Goal: Obtain resource: Obtain resource

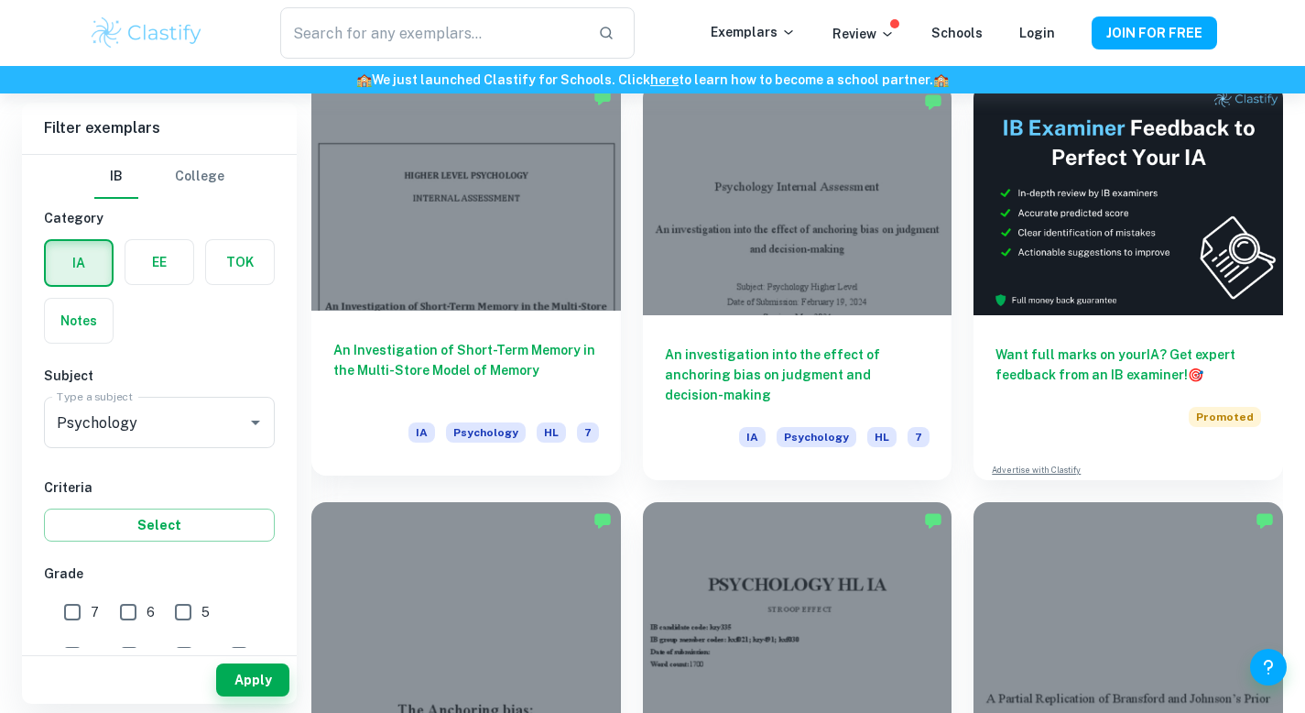
scroll to position [522, 0]
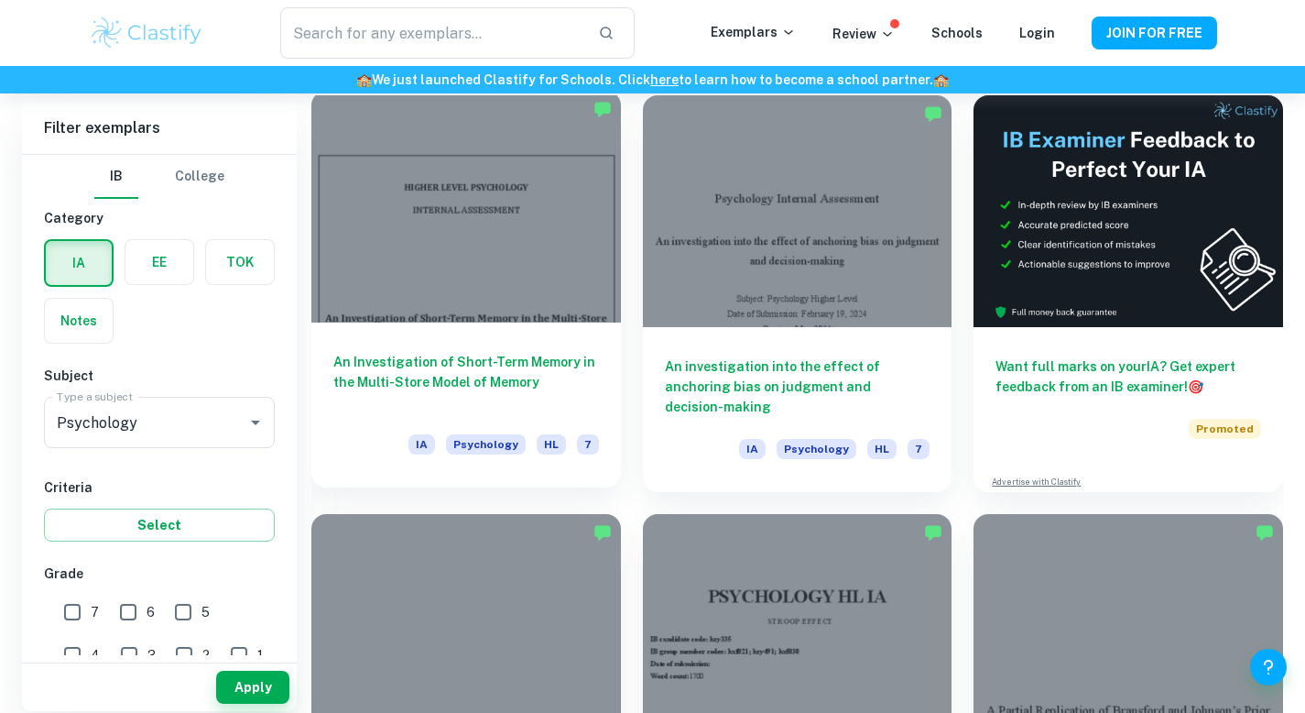
click at [470, 316] on div at bounding box center [466, 207] width 310 height 232
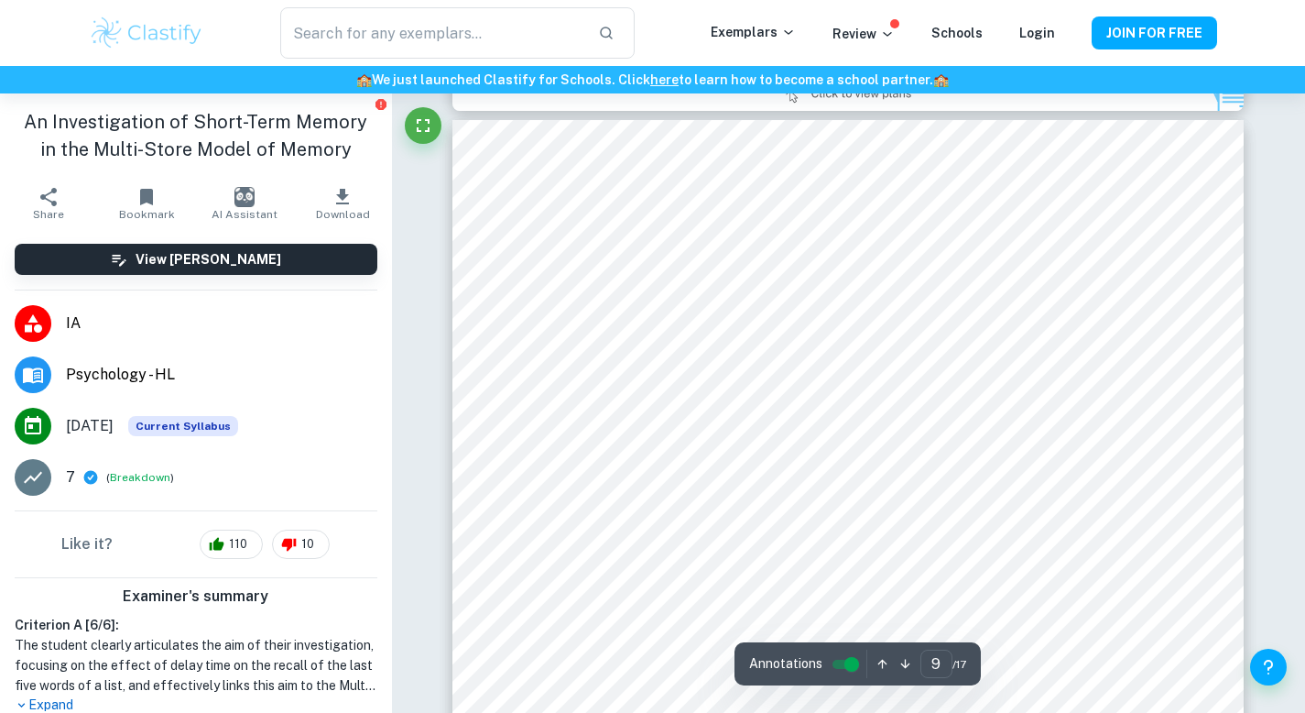
scroll to position [8634, 0]
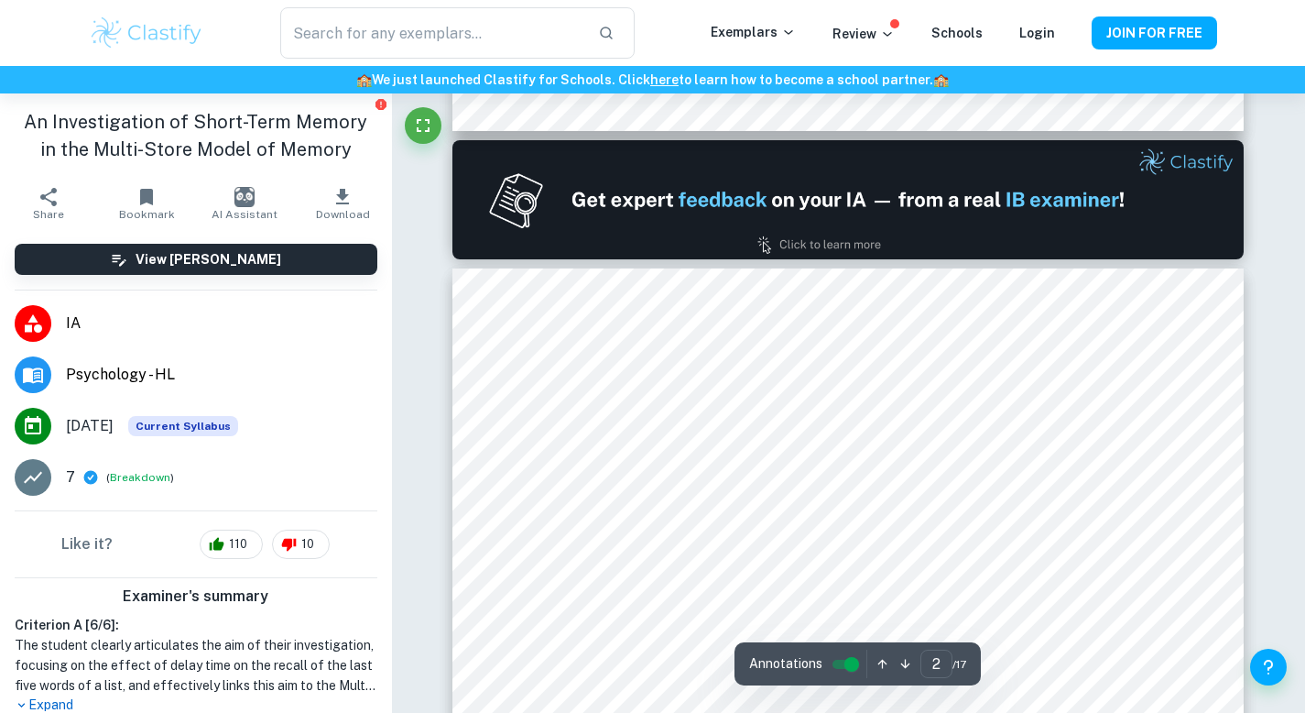
type input "1"
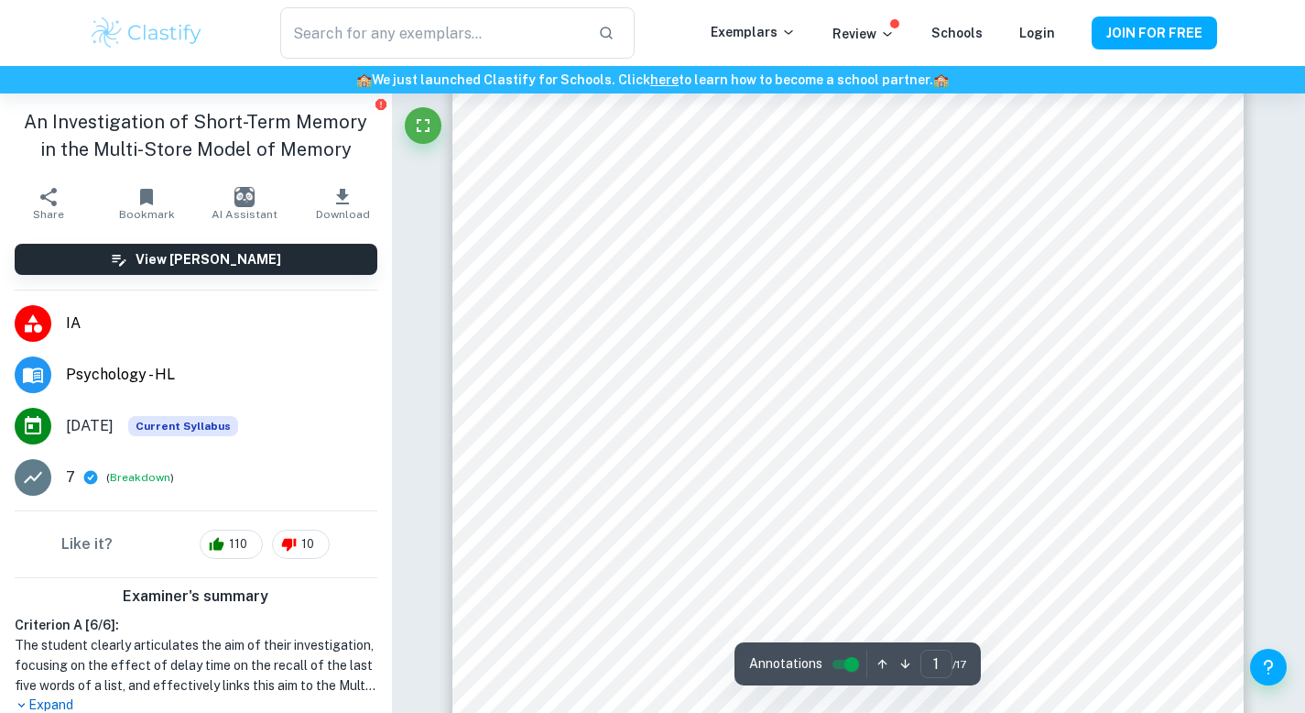
scroll to position [0, 0]
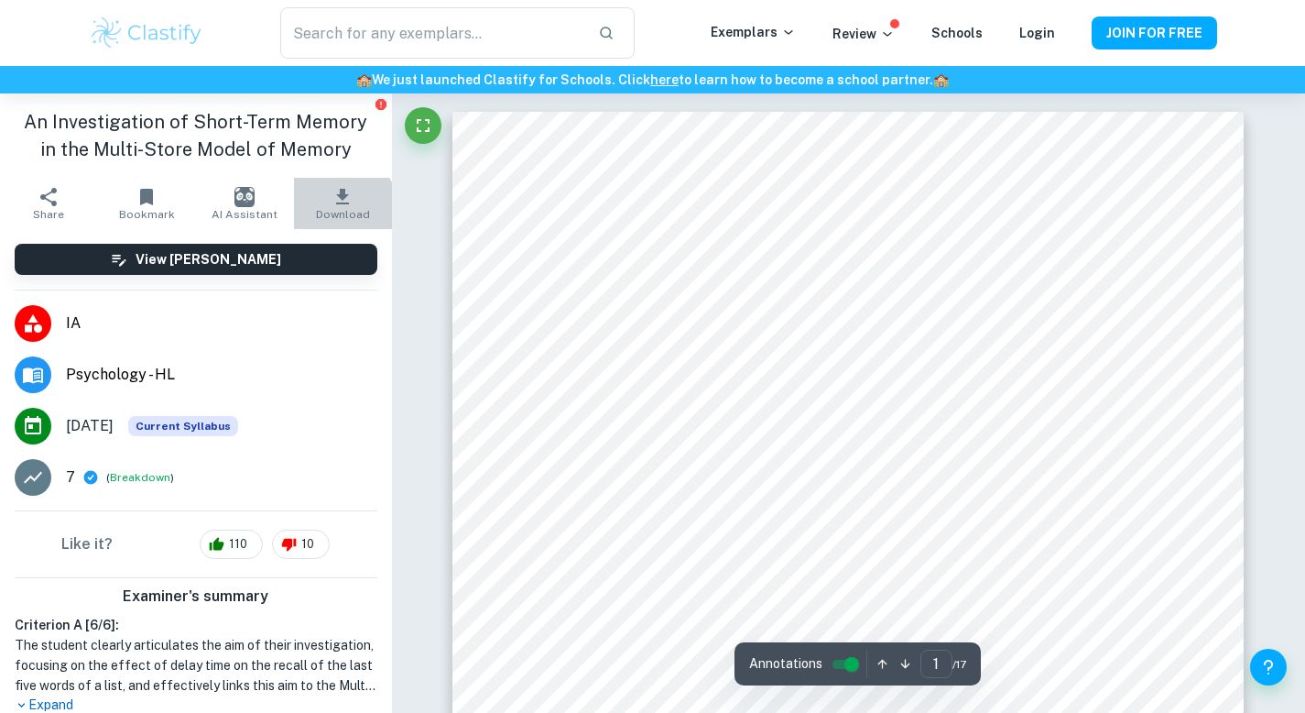
click at [328, 210] on span "Download" at bounding box center [343, 214] width 54 height 13
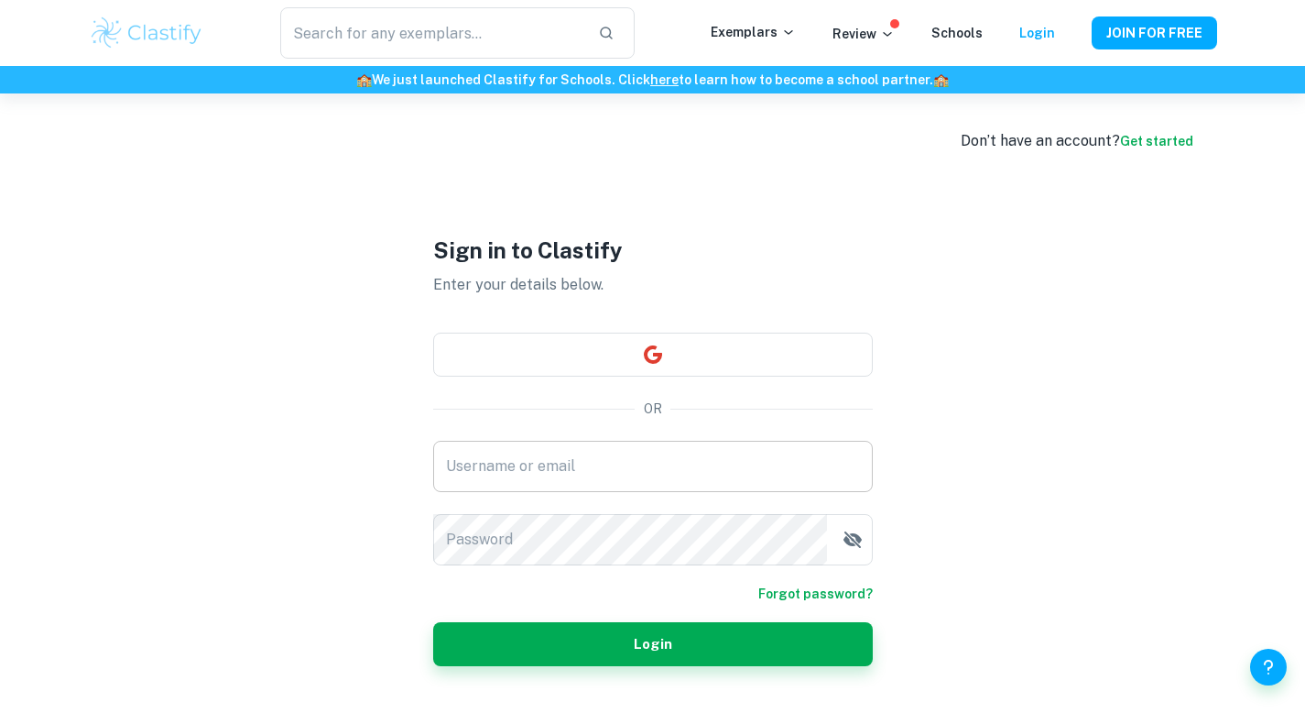
click at [498, 457] on input "Username or email" at bounding box center [653, 466] width 440 height 51
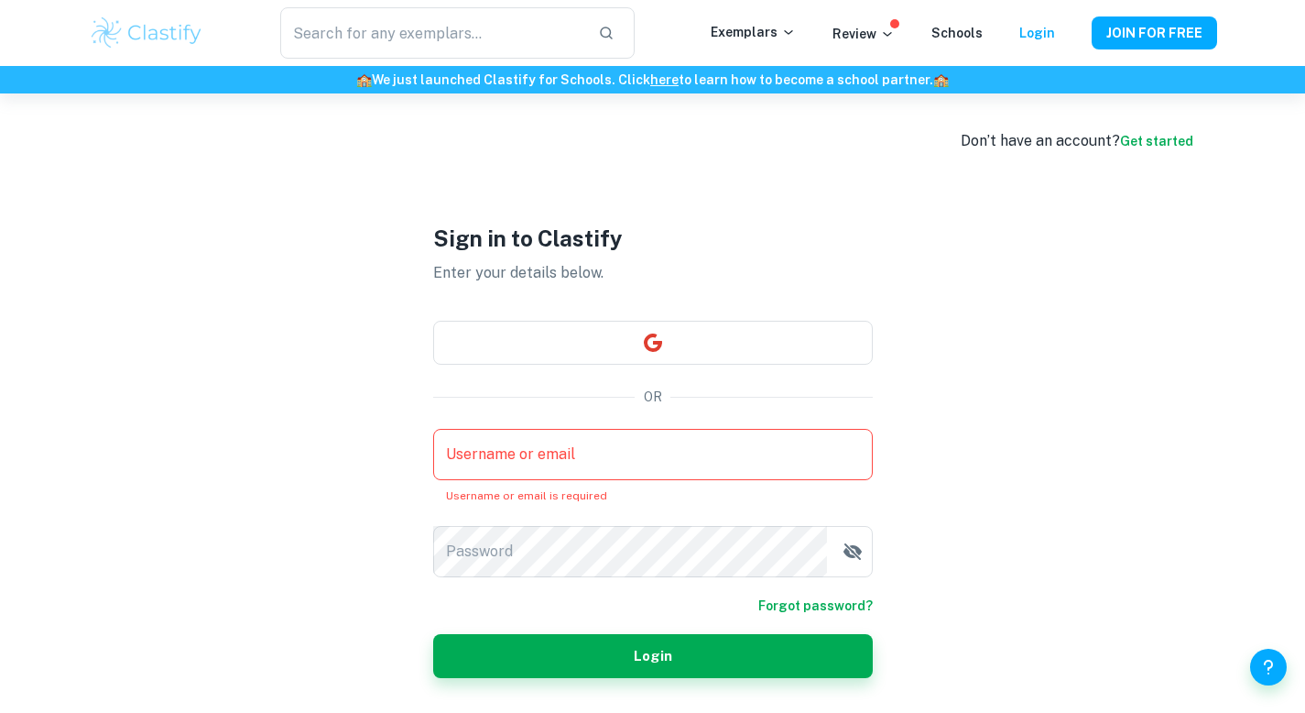
click at [1164, 141] on link "Get started" at bounding box center [1156, 141] width 73 height 15
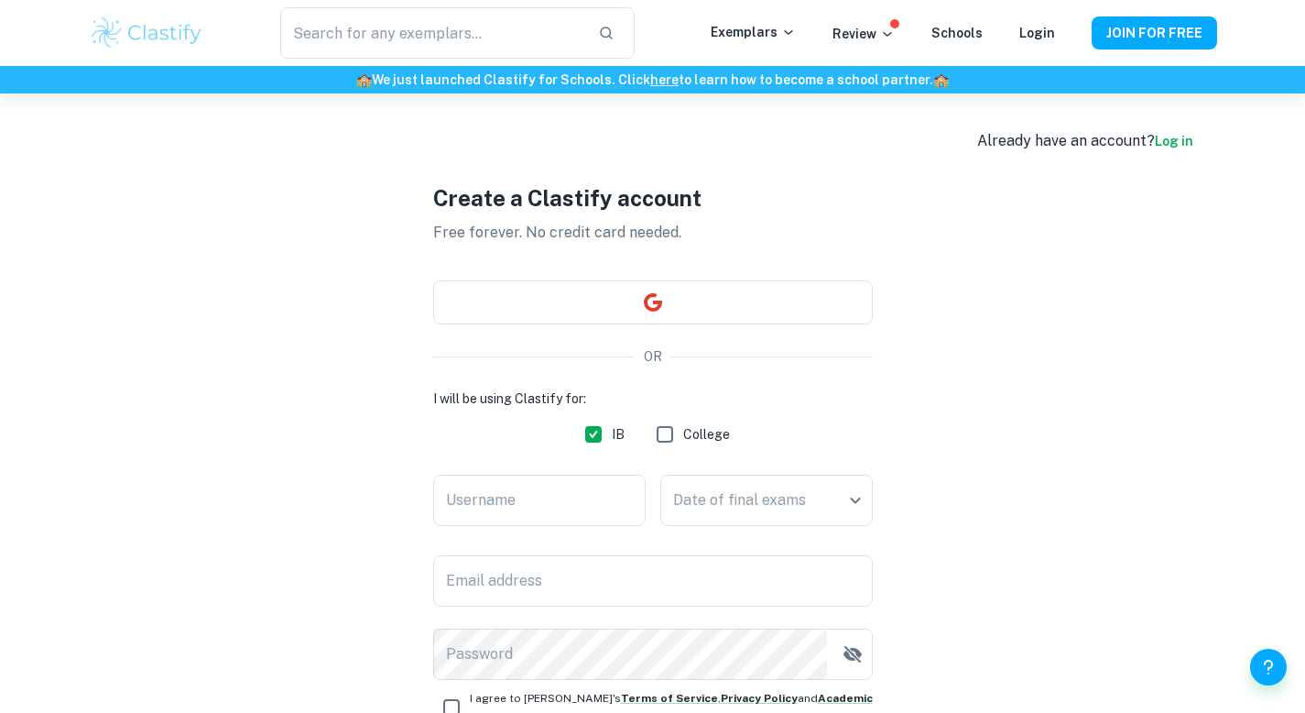
scroll to position [183, 0]
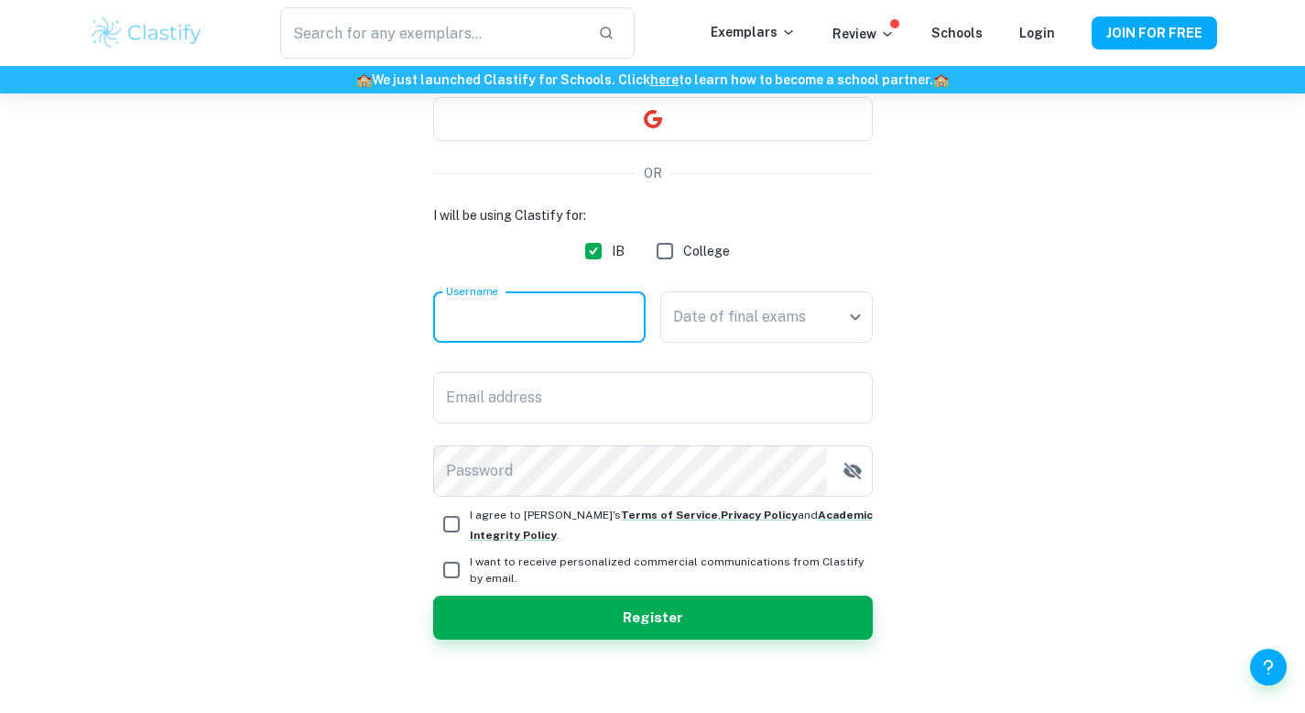
click at [583, 332] on input "Username" at bounding box center [539, 316] width 213 height 51
type input "naysajain"
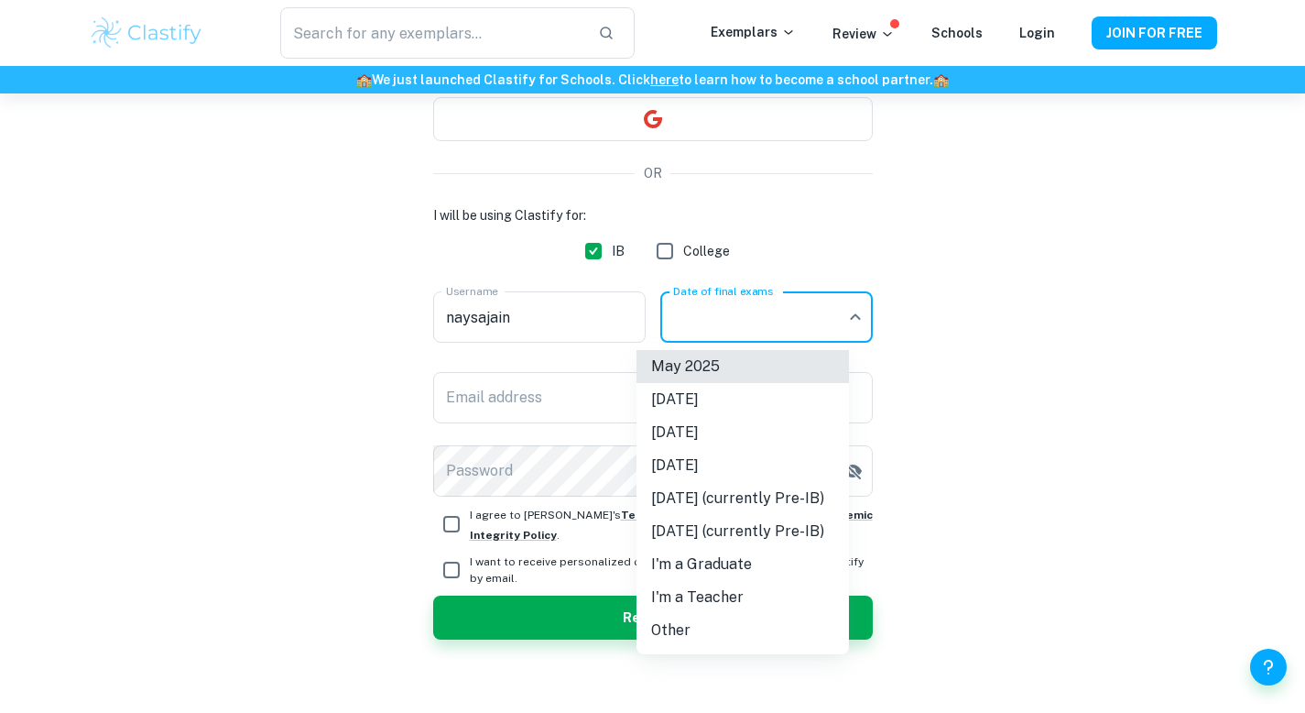
click at [767, 320] on body "We value your privacy We use cookies to enhance your browsing experience, serve…" at bounding box center [652, 266] width 1305 height 713
click at [722, 424] on li "[DATE]" at bounding box center [743, 432] width 213 height 33
type input "M26"
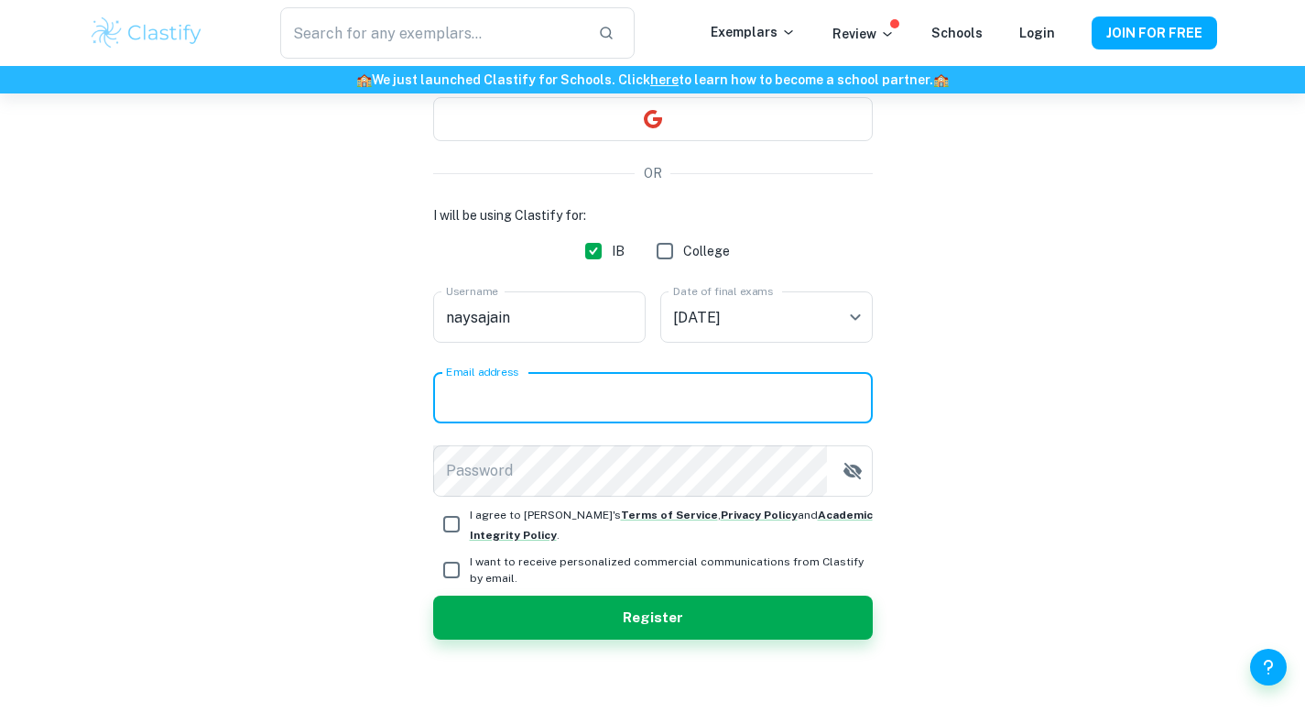
click at [583, 403] on input "Email address" at bounding box center [653, 397] width 440 height 51
type input "[EMAIL_ADDRESS][DOMAIN_NAME]"
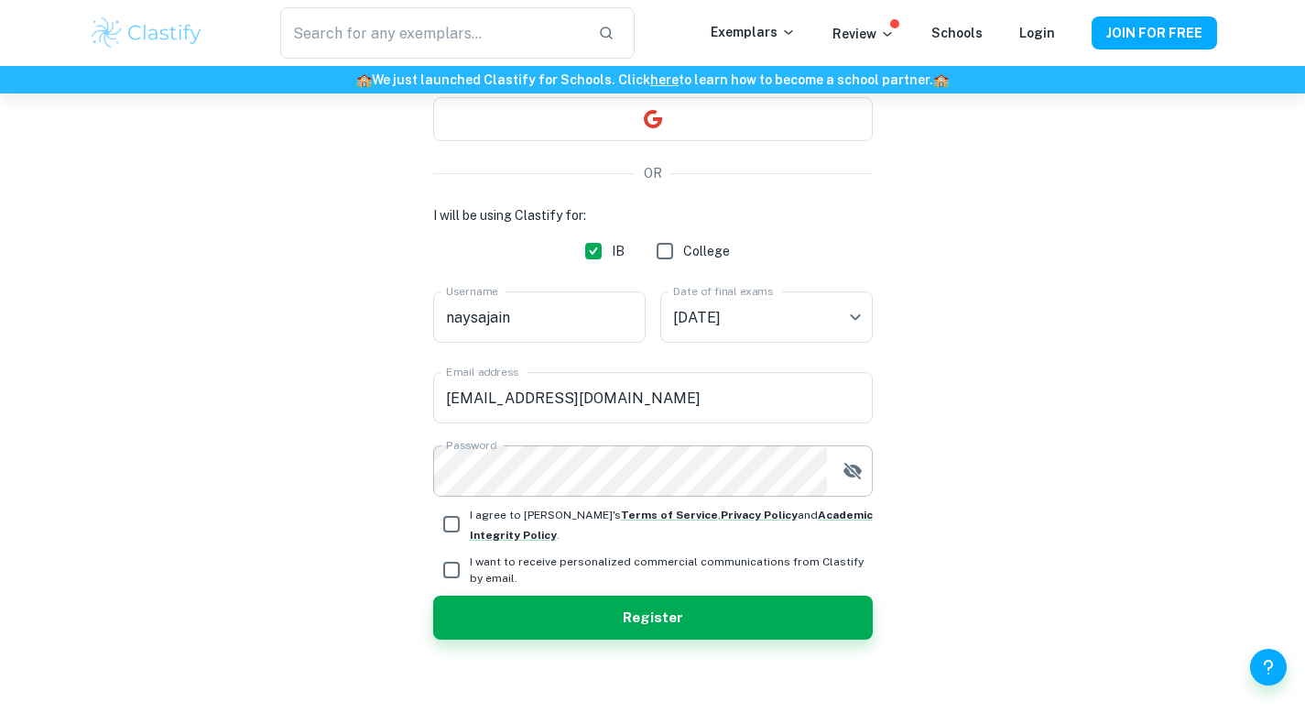
click at [845, 479] on icon "button" at bounding box center [853, 471] width 22 height 22
click at [454, 522] on input "I agree to [PERSON_NAME]'s Terms of Service , Privacy Policy and Academic Integ…" at bounding box center [451, 524] width 37 height 37
checkbox input "true"
click at [451, 575] on input "I want to receive personalized commercial communications from Clastify by email." at bounding box center [451, 569] width 37 height 37
click at [454, 562] on input "I want to receive personalized commercial communications from Clastify by email." at bounding box center [451, 569] width 37 height 37
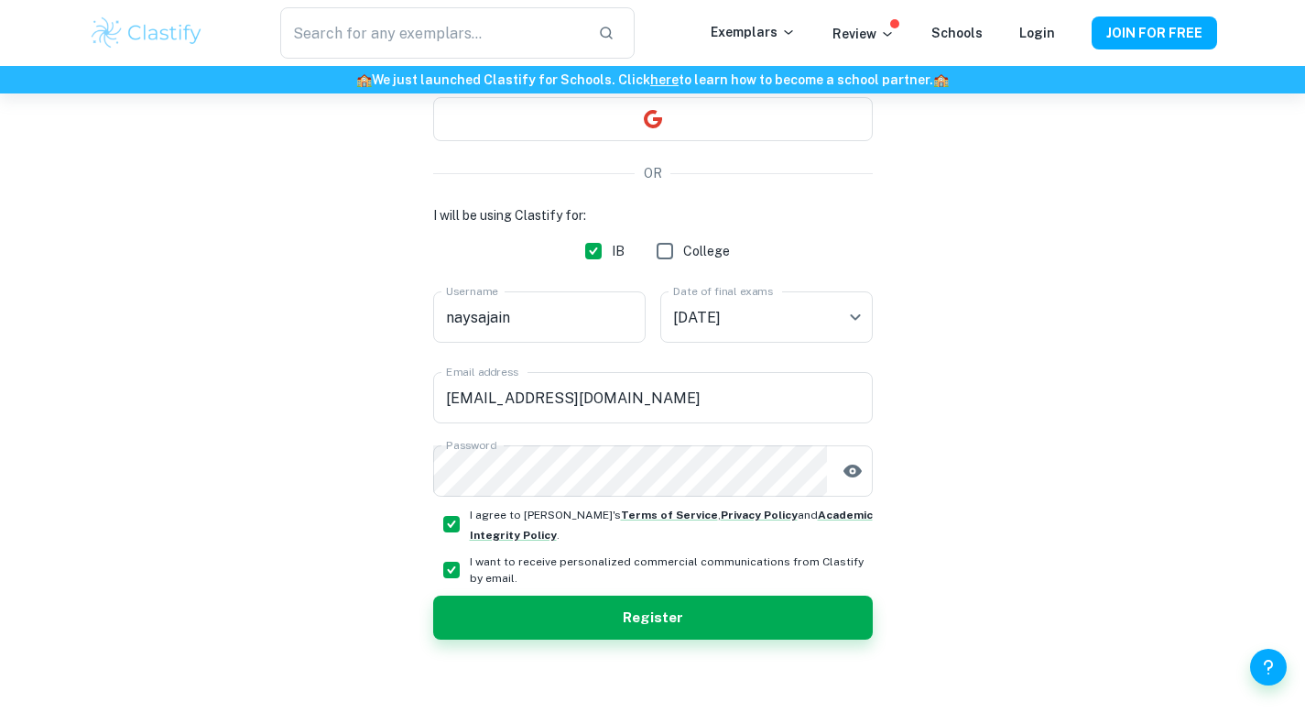
checkbox input "false"
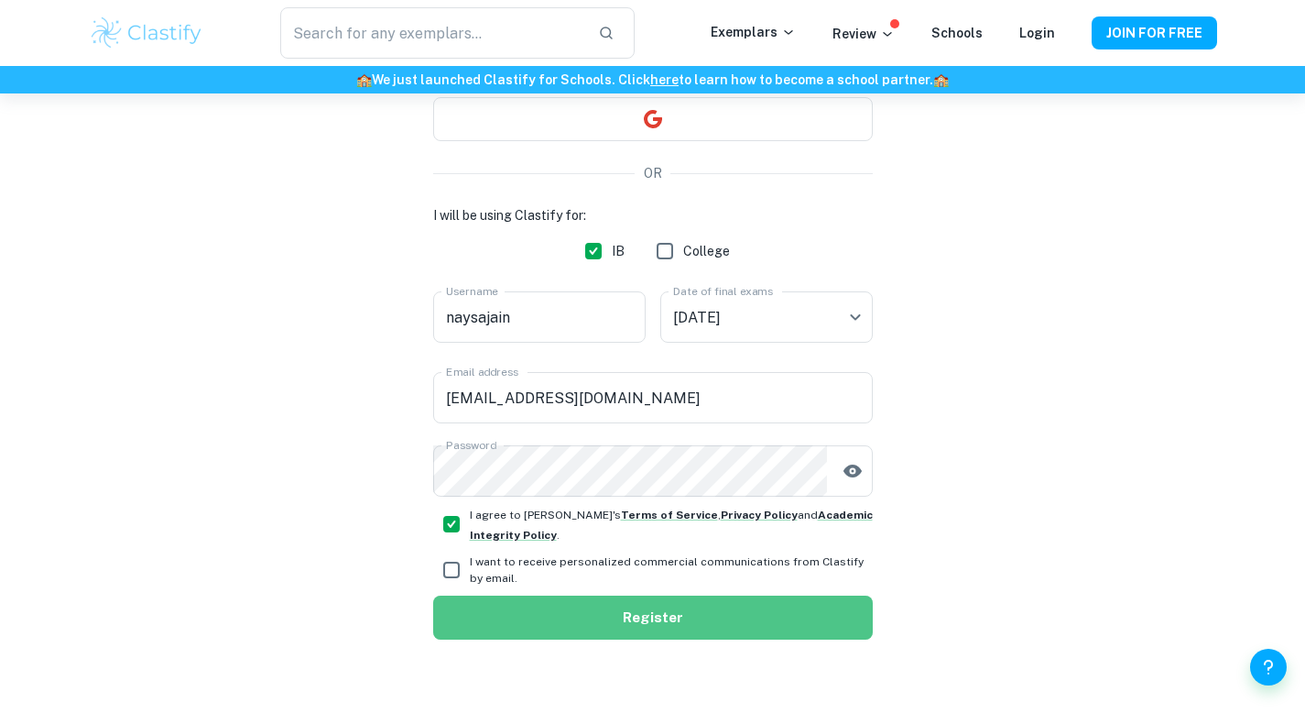
click at [526, 598] on button "Register" at bounding box center [653, 617] width 440 height 44
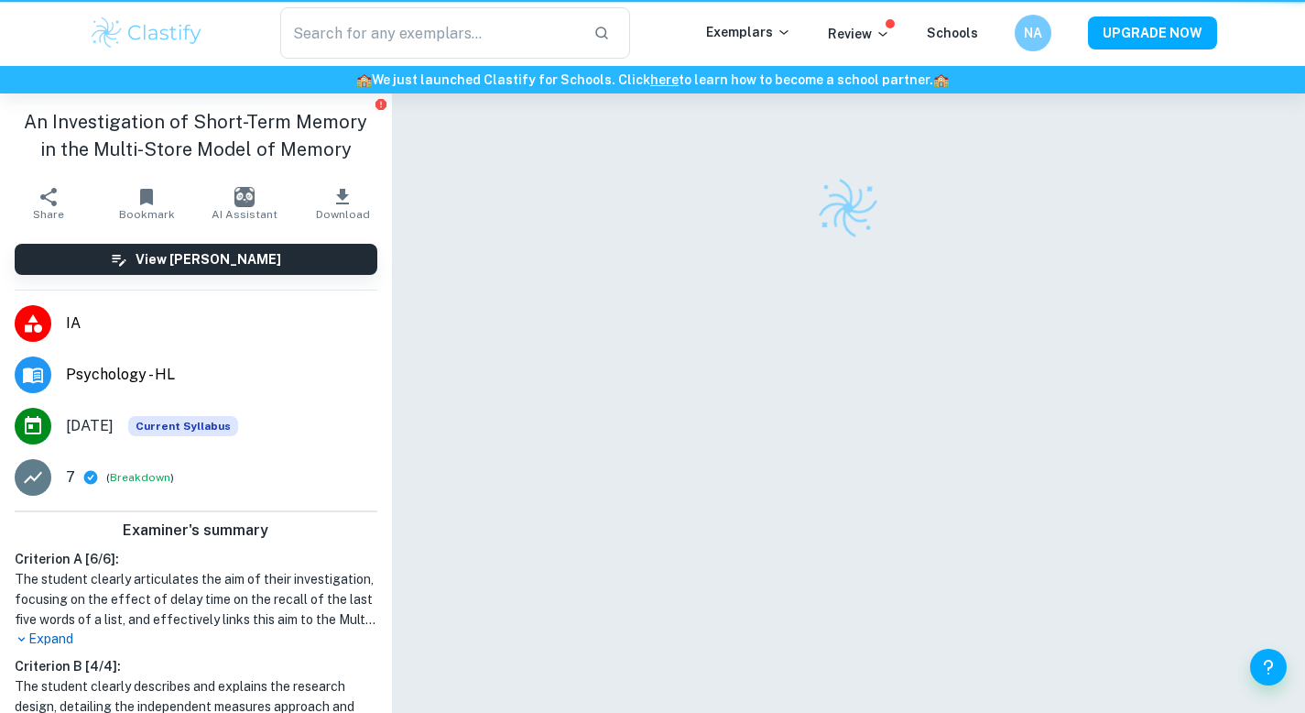
scroll to position [93, 0]
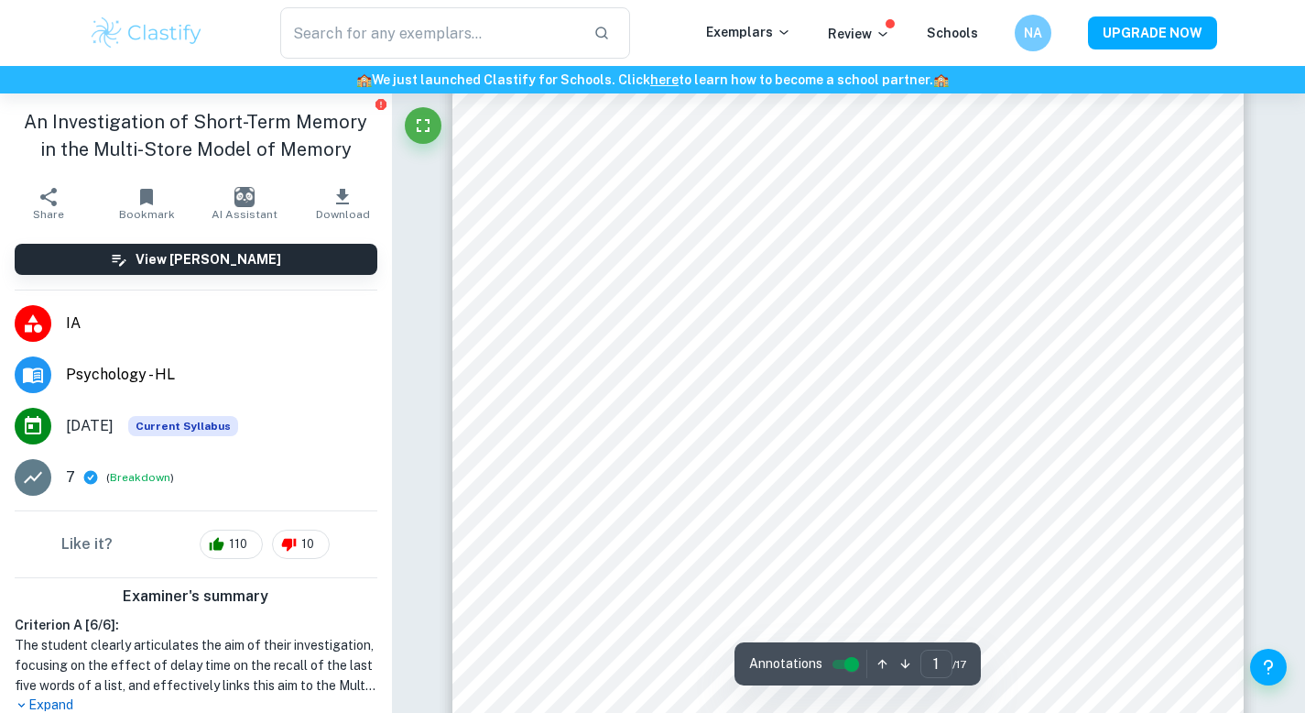
click at [175, 32] on img at bounding box center [147, 33] width 116 height 37
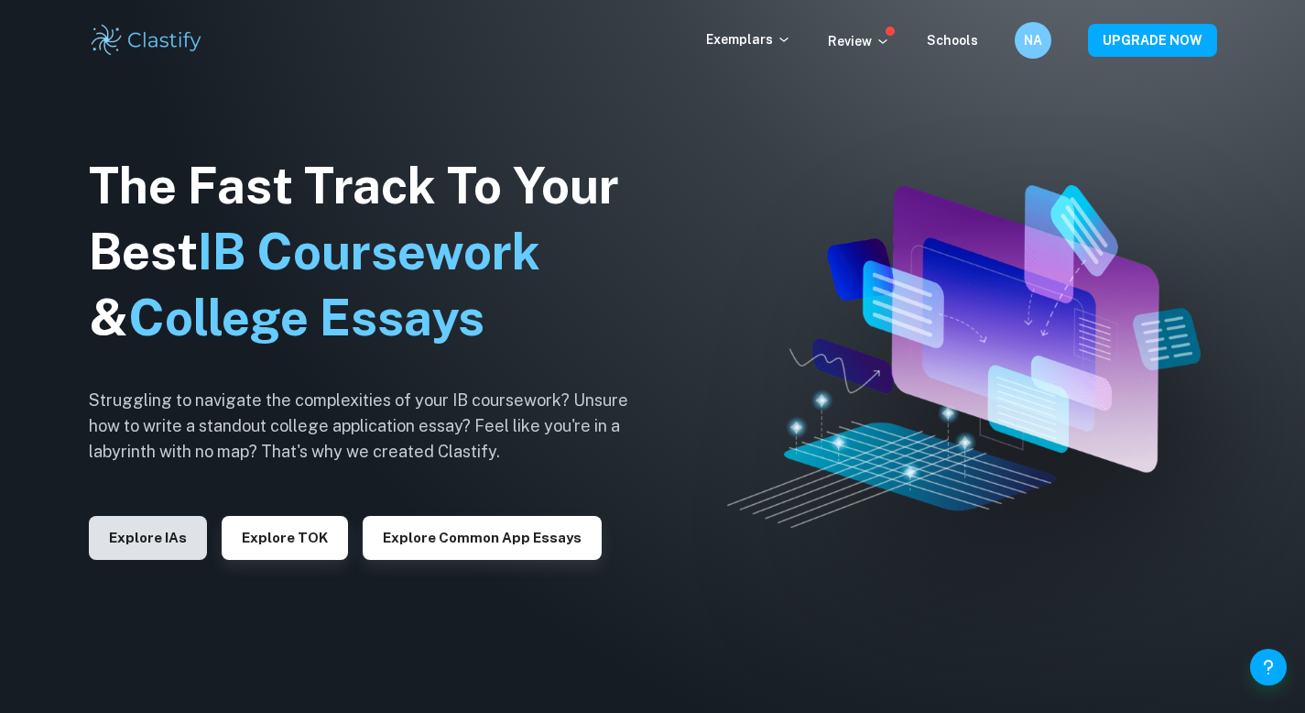
click at [146, 540] on button "Explore IAs" at bounding box center [148, 538] width 118 height 44
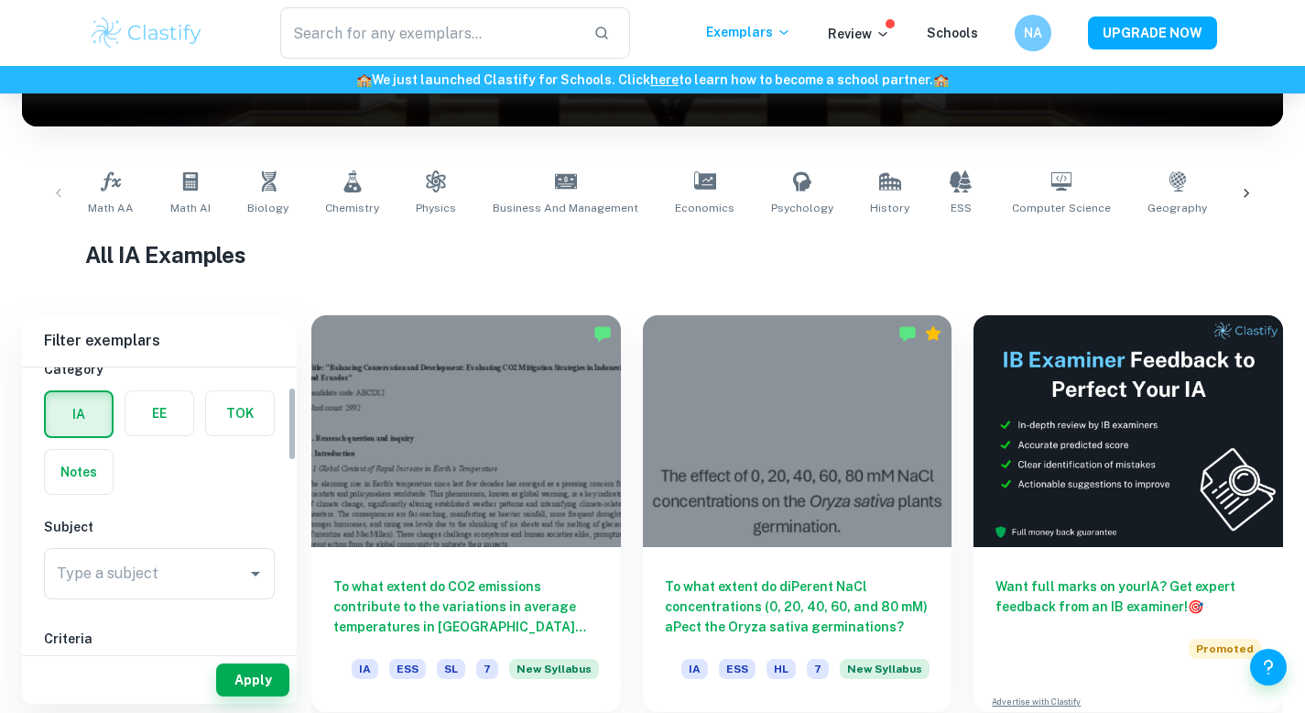
scroll to position [74, 0]
click at [146, 540] on div "Type a subject" at bounding box center [159, 560] width 231 height 51
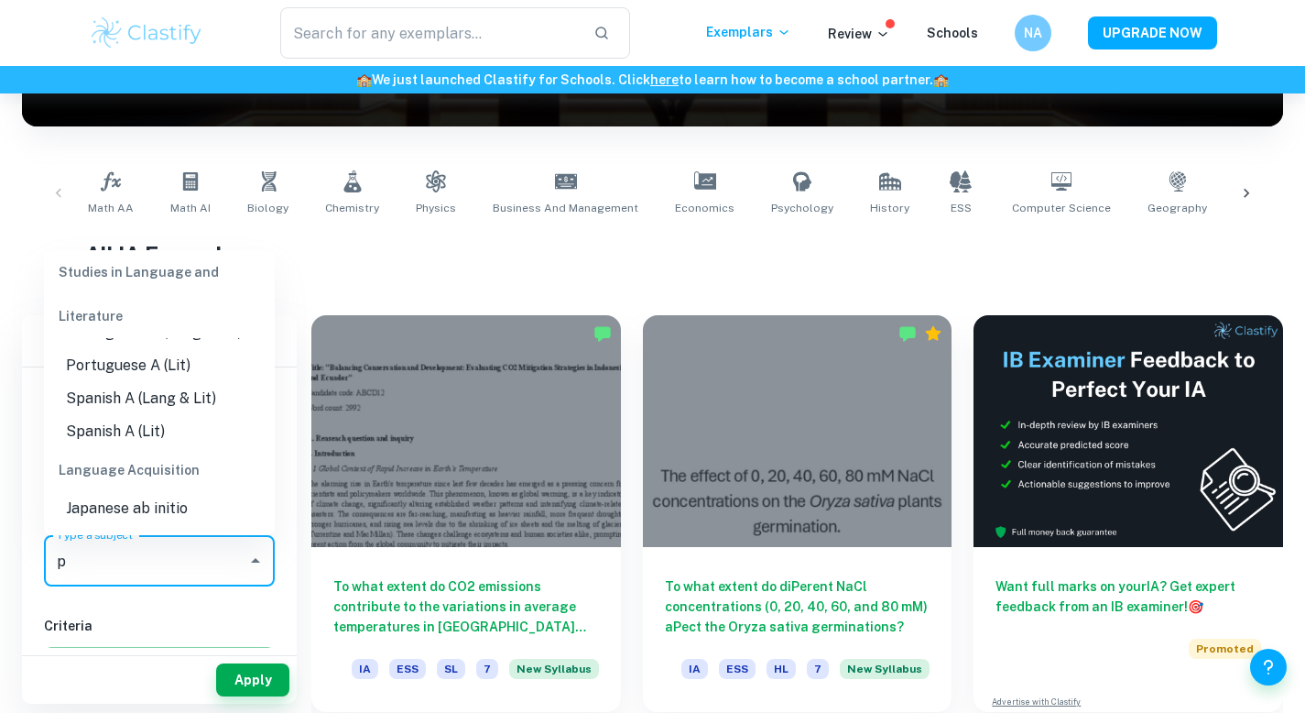
scroll to position [0, 0]
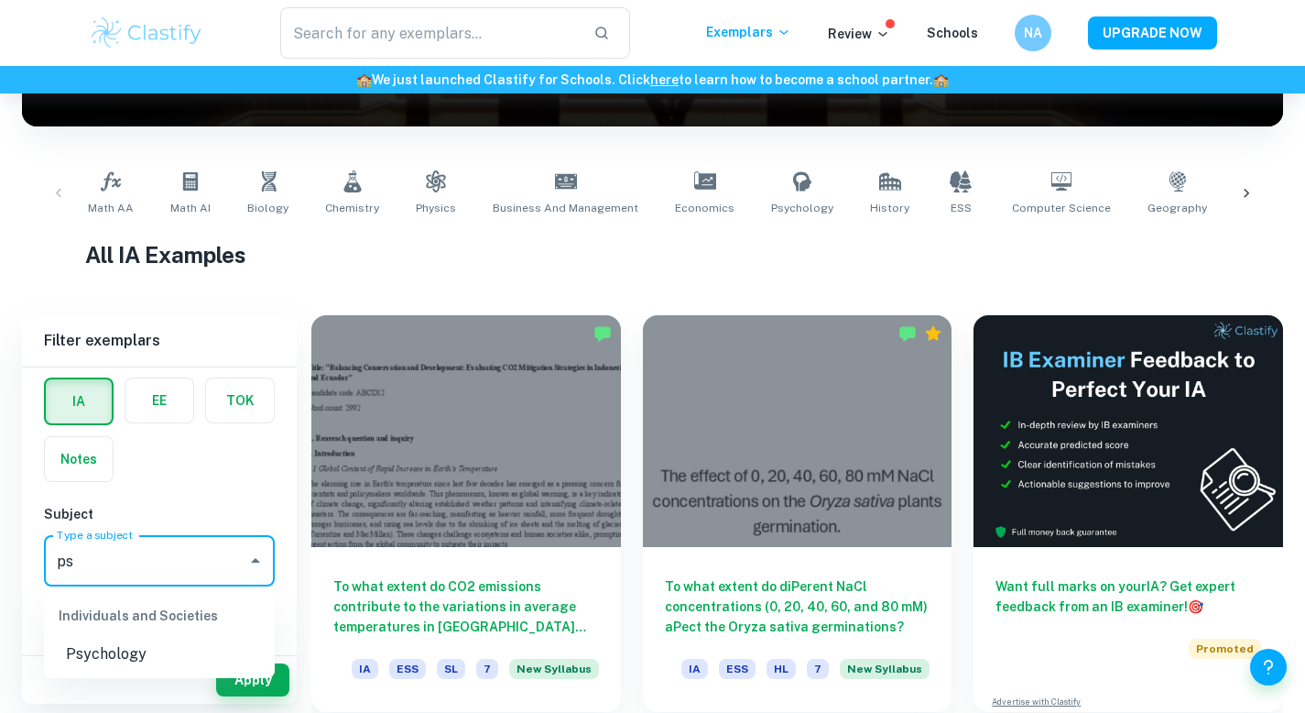
click at [138, 650] on li "Psychology" at bounding box center [159, 654] width 231 height 33
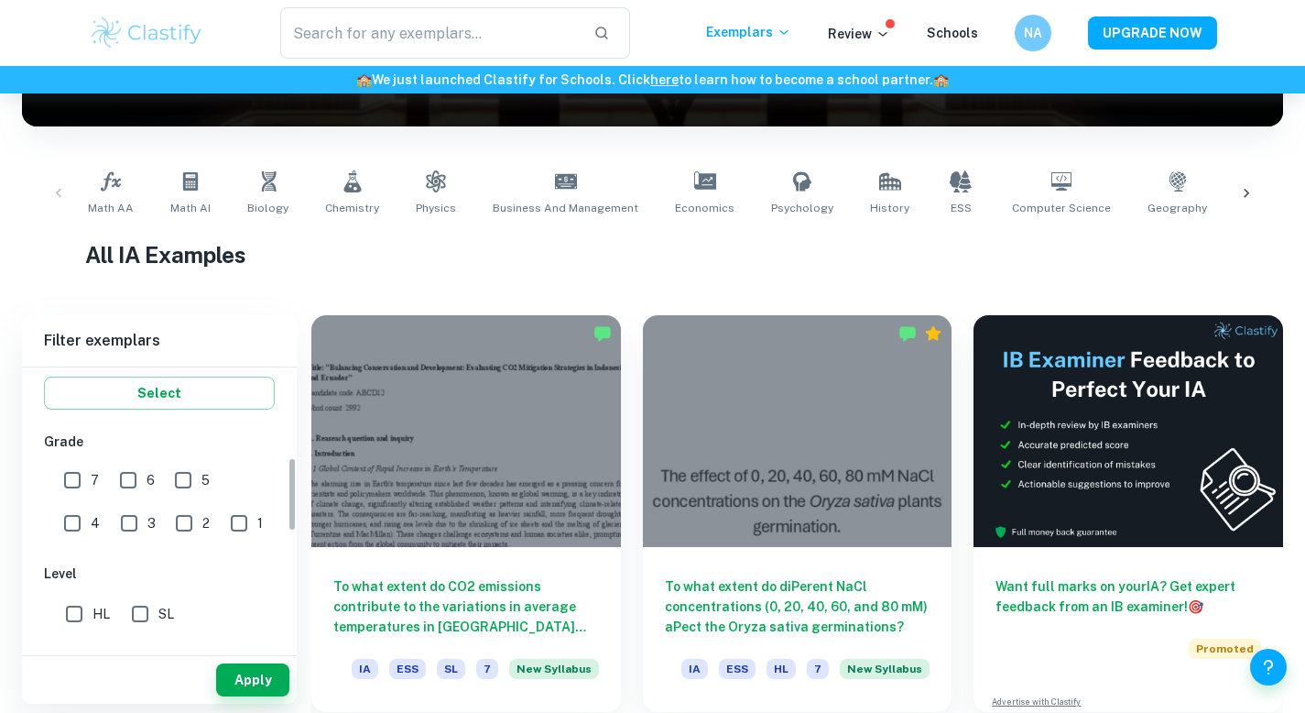
scroll to position [334, 0]
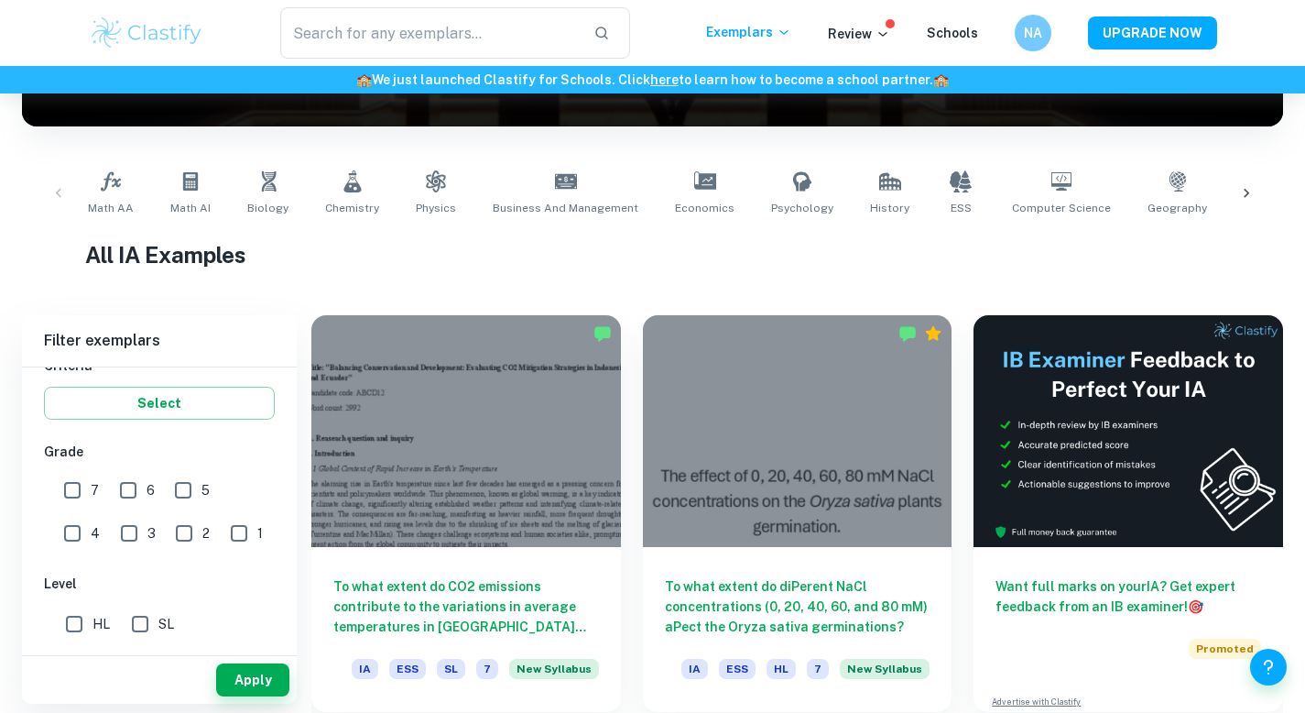
type input "Psychology"
click at [79, 491] on input "7" at bounding box center [72, 490] width 37 height 37
checkbox input "true"
click at [76, 621] on input "HL" at bounding box center [74, 623] width 37 height 37
checkbox input "true"
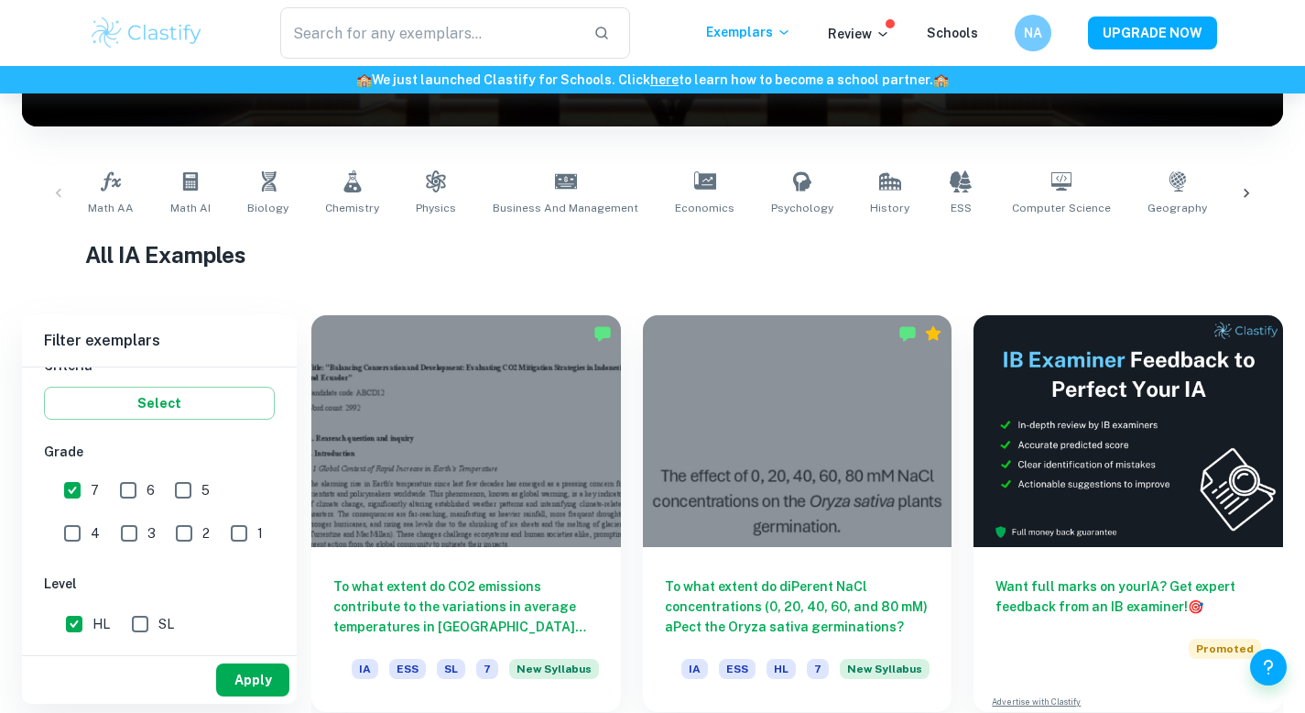
click at [273, 684] on button "Apply" at bounding box center [252, 679] width 73 height 33
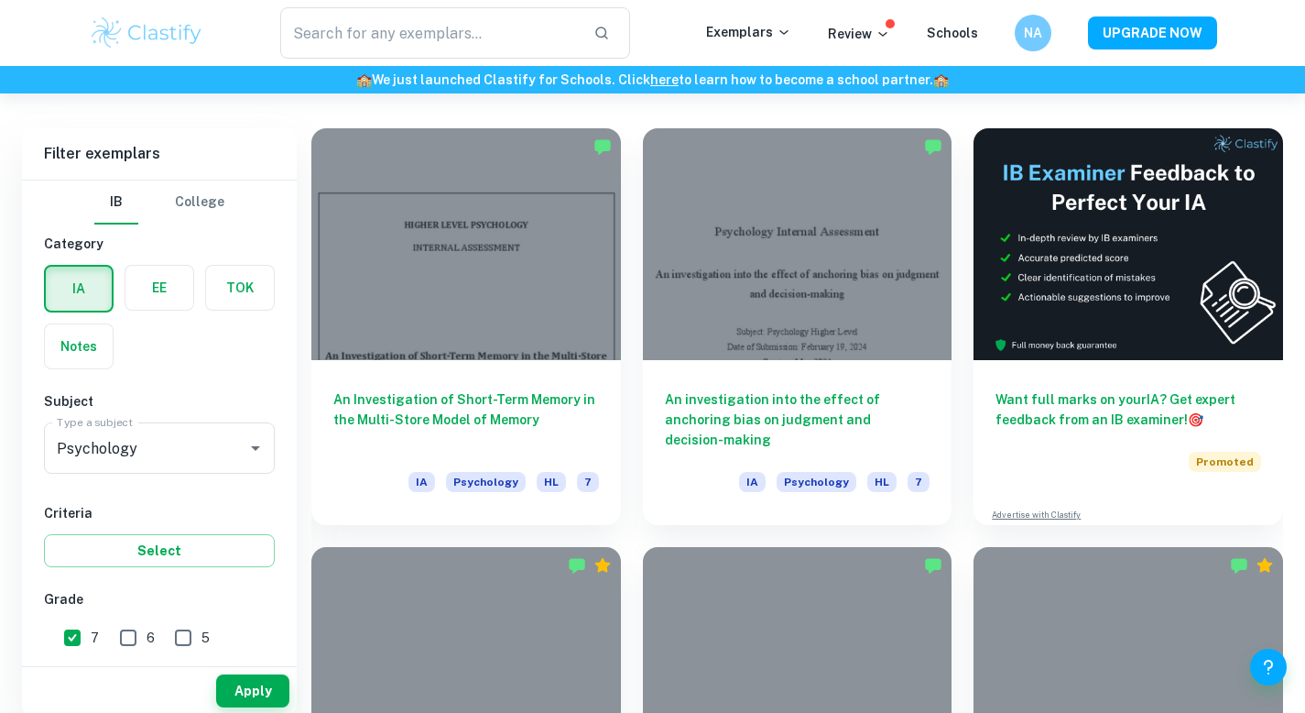
scroll to position [525, 0]
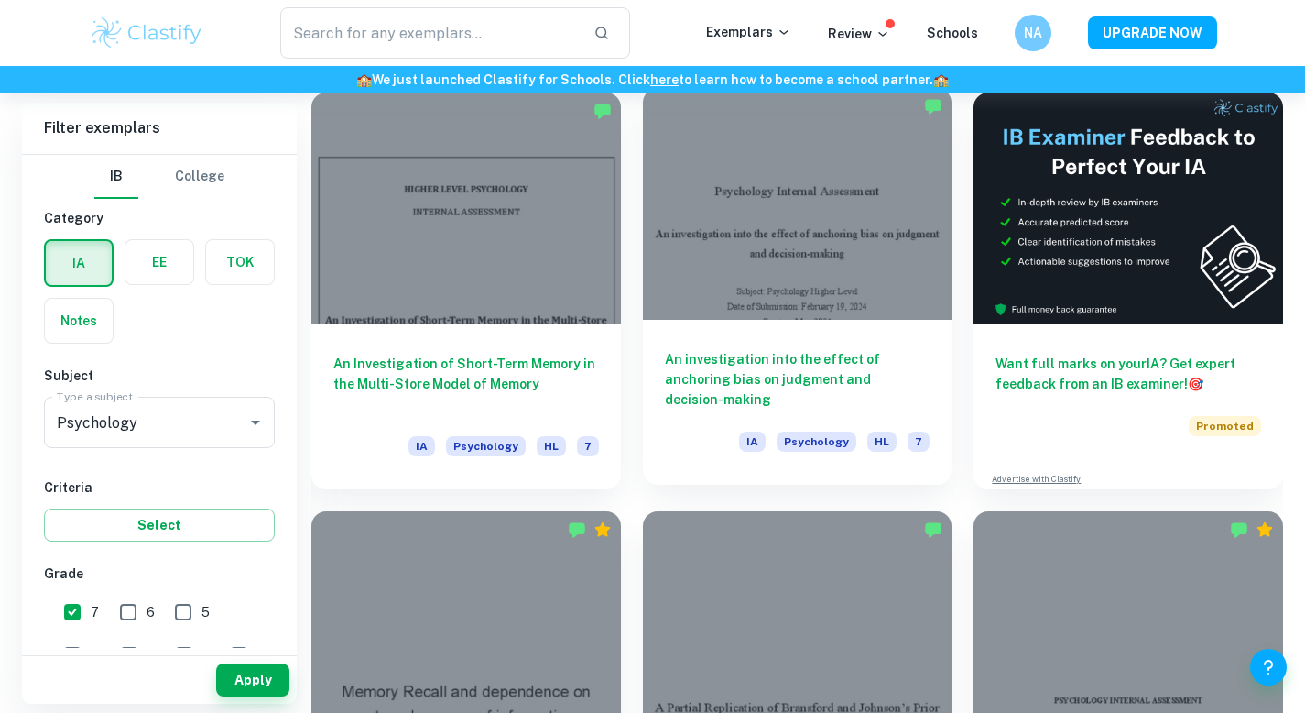
click at [789, 332] on div "An investigation into the effect of anchoring bias on judgment and decision-mak…" at bounding box center [798, 402] width 310 height 165
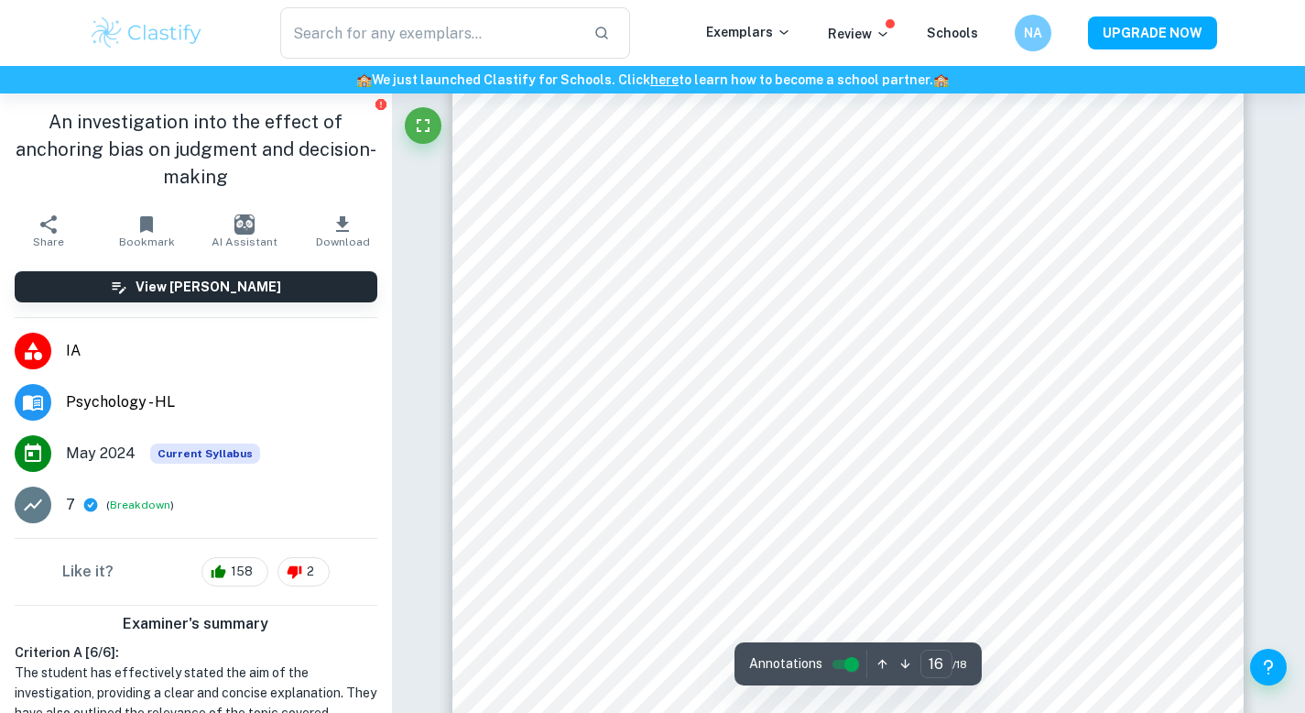
scroll to position [15999, 0]
click at [335, 237] on span "Download" at bounding box center [343, 241] width 54 height 13
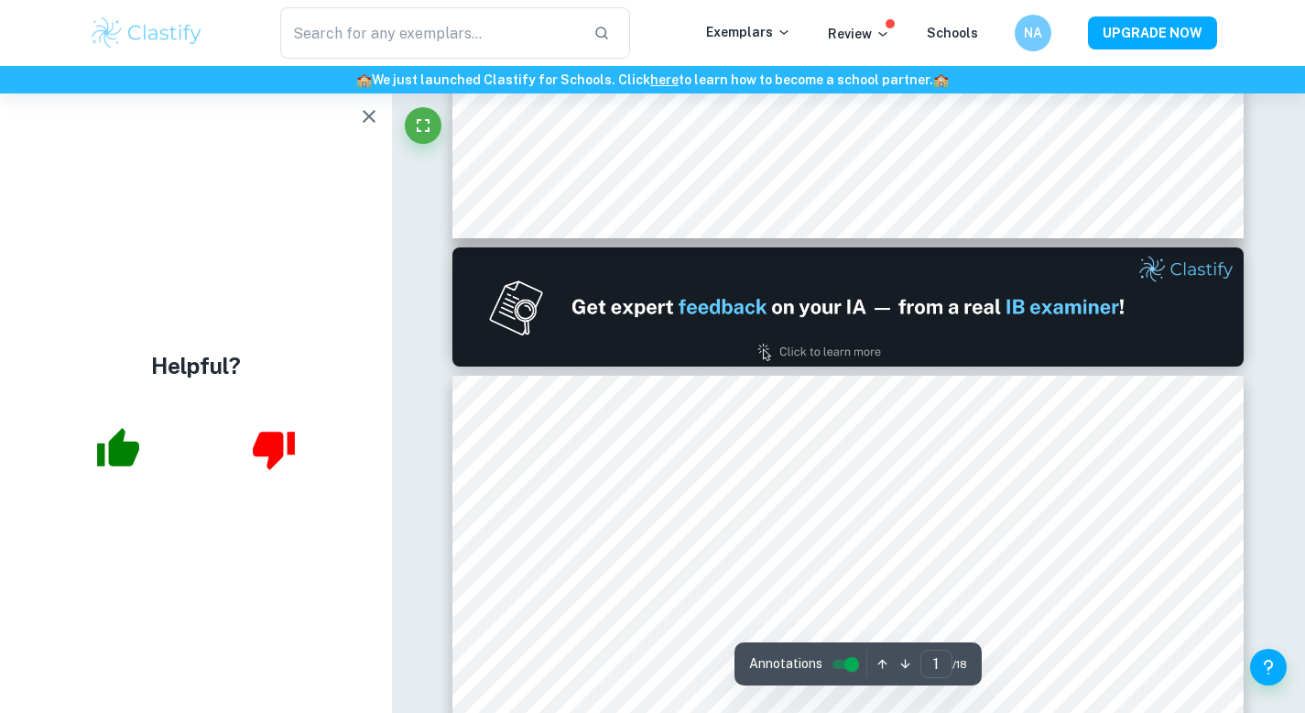
scroll to position [0, 0]
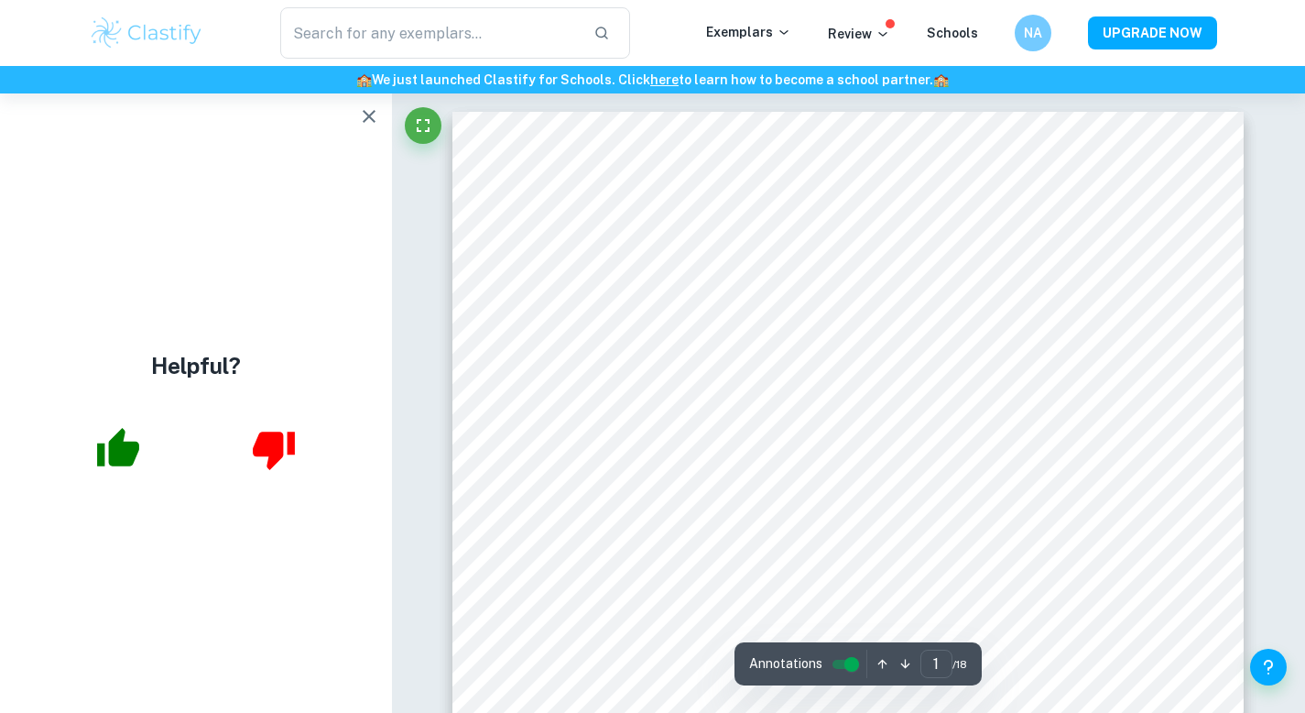
click at [102, 452] on icon "button" at bounding box center [118, 447] width 42 height 38
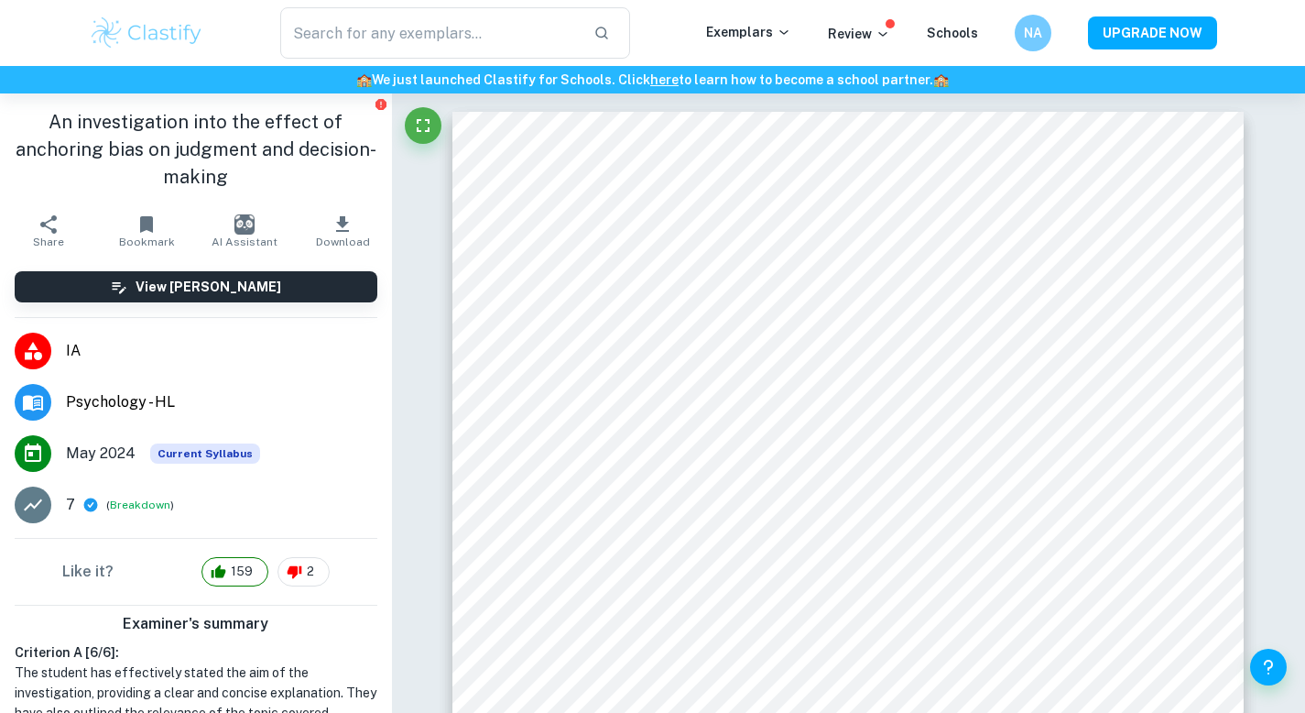
click at [332, 223] on icon "button" at bounding box center [343, 224] width 22 height 22
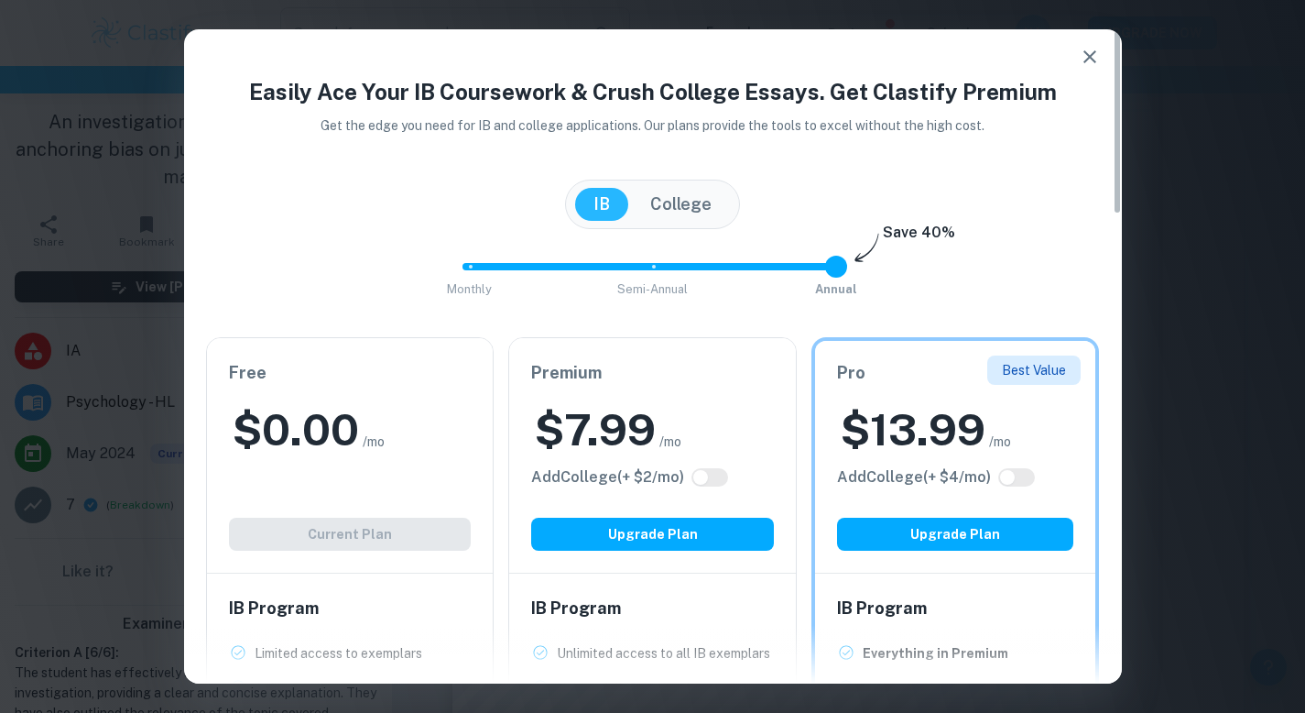
click at [372, 491] on div "Free $ 0.00 /mo Add College (+ $ 2 /mo) Current Plan" at bounding box center [350, 455] width 287 height 234
click at [1094, 49] on icon "button" at bounding box center [1090, 57] width 22 height 22
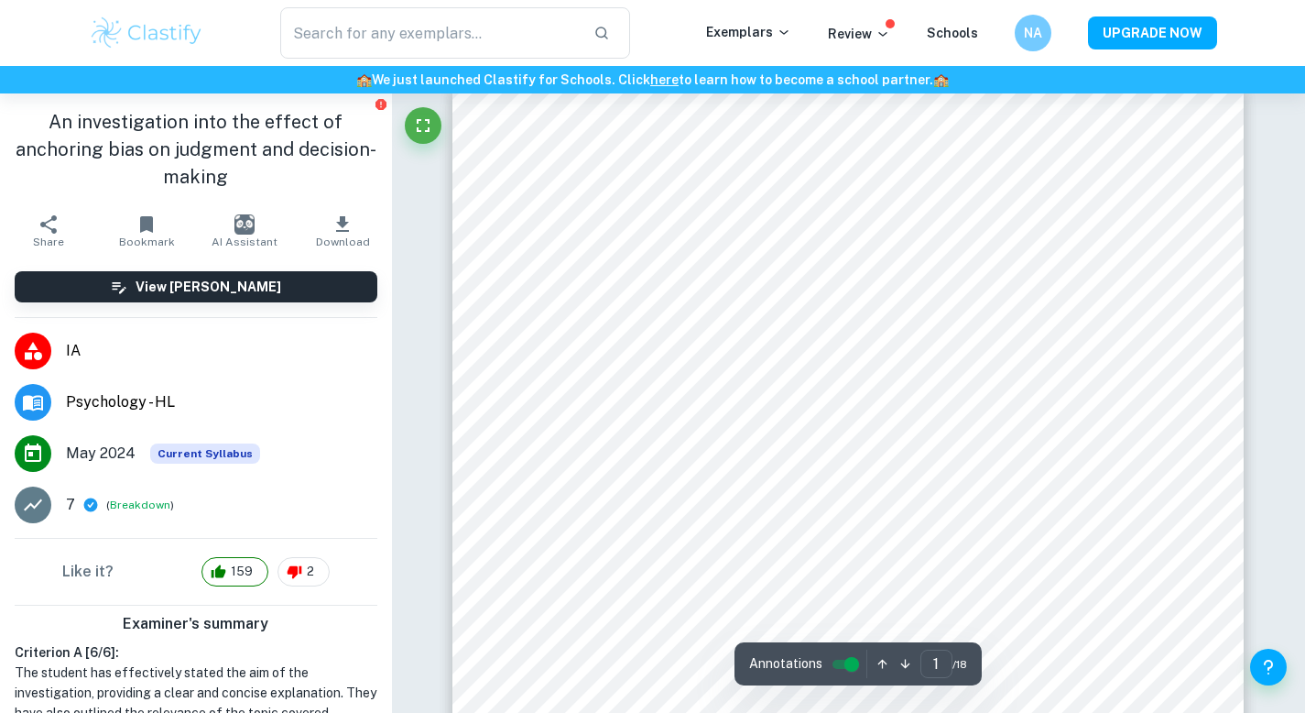
scroll to position [27, 0]
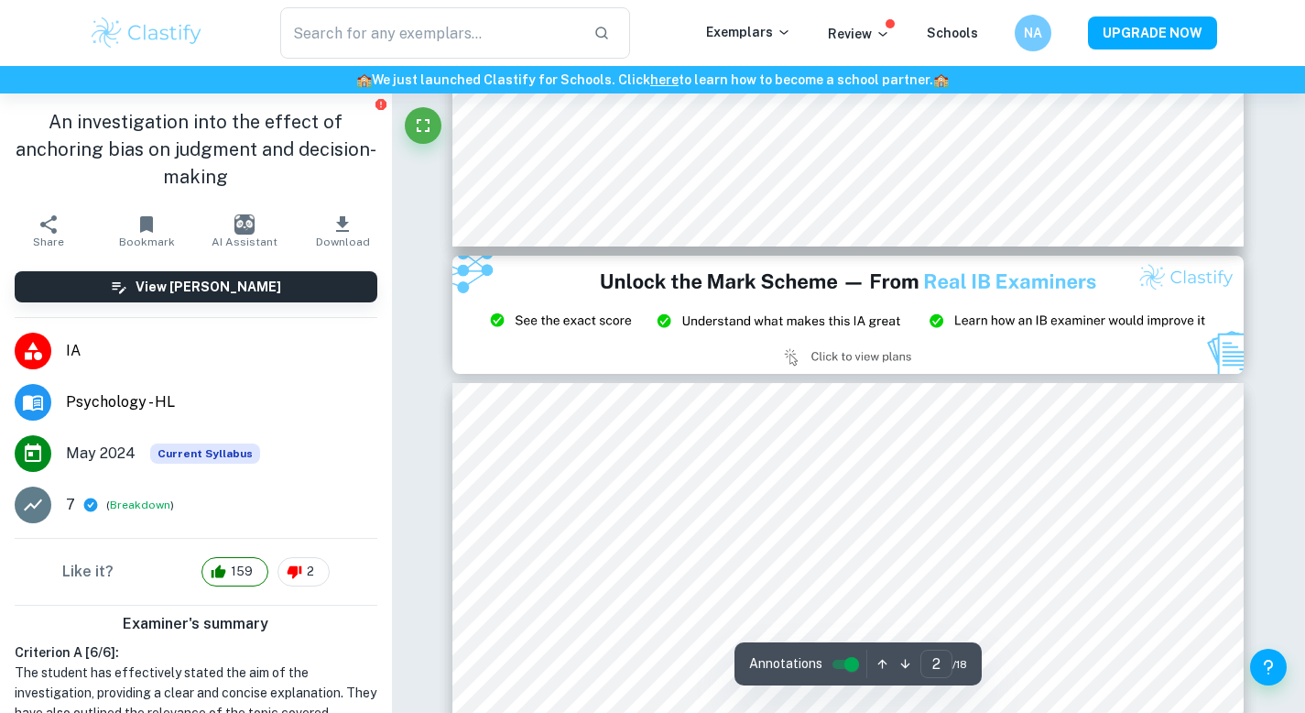
type input "3"
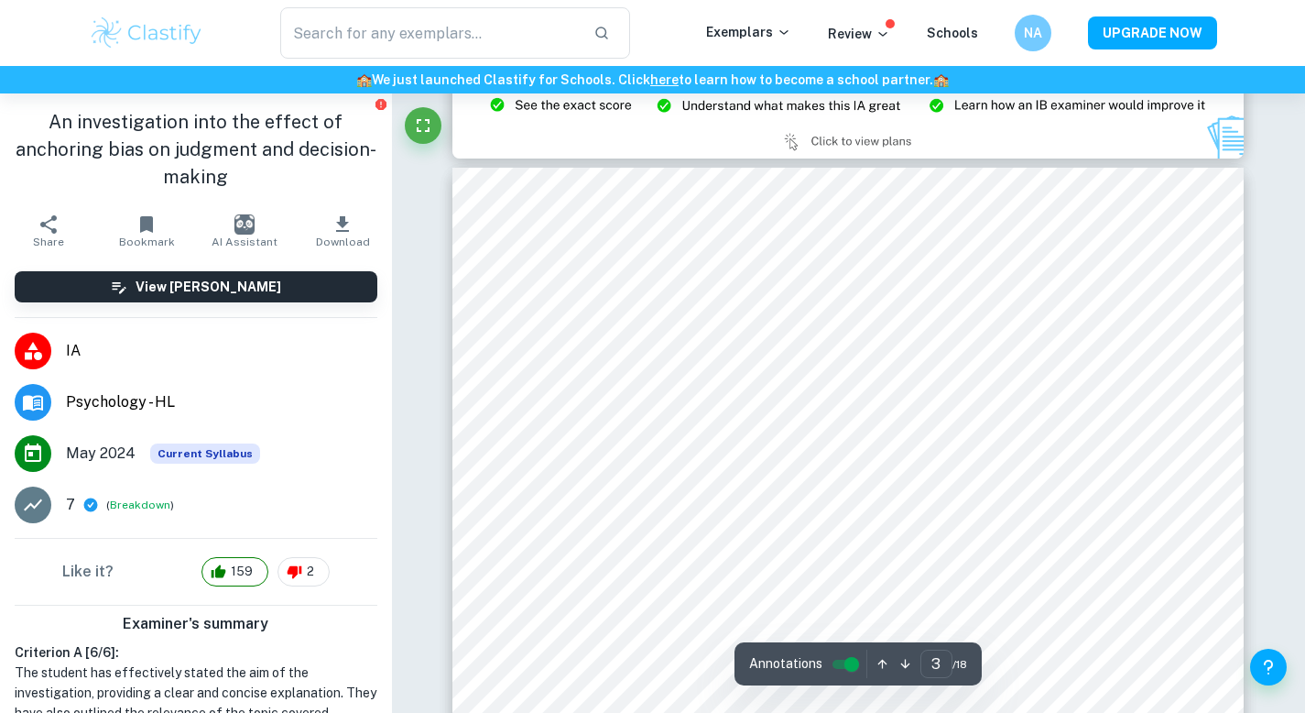
scroll to position [2277, 0]
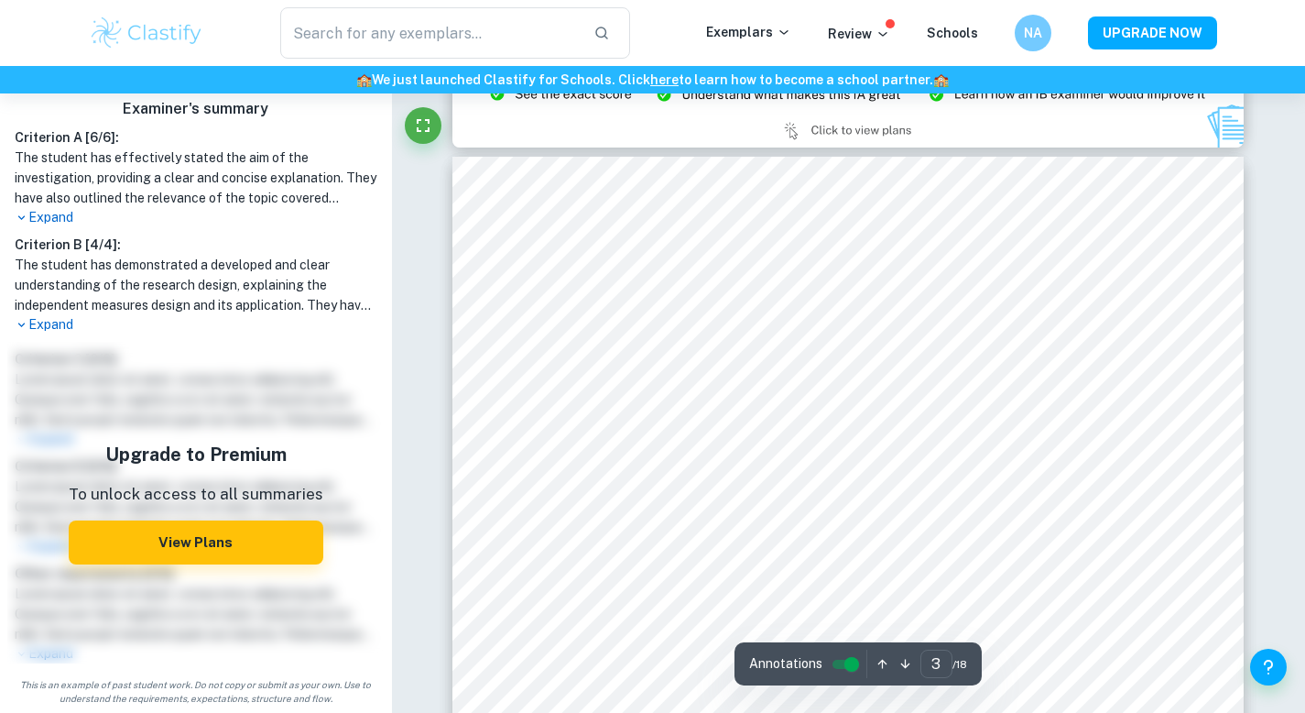
scroll to position [2284, 0]
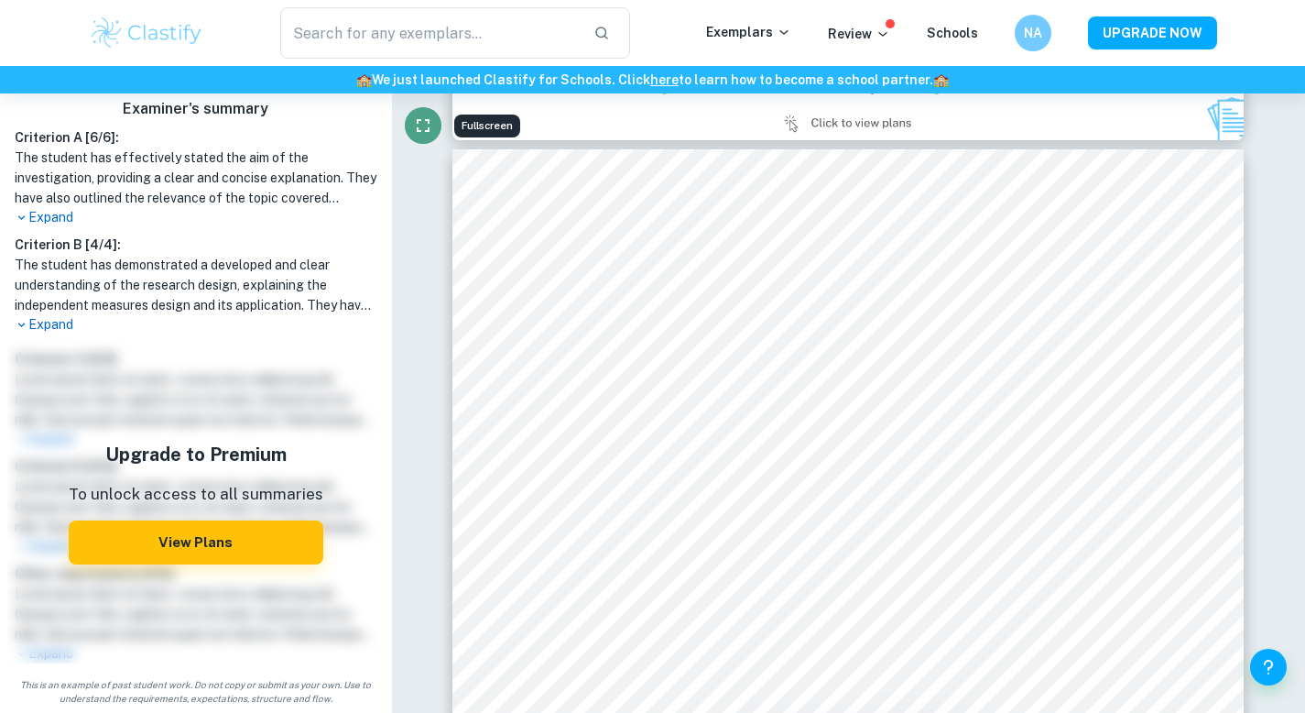
click at [425, 124] on icon "Fullscreen" at bounding box center [423, 125] width 22 height 22
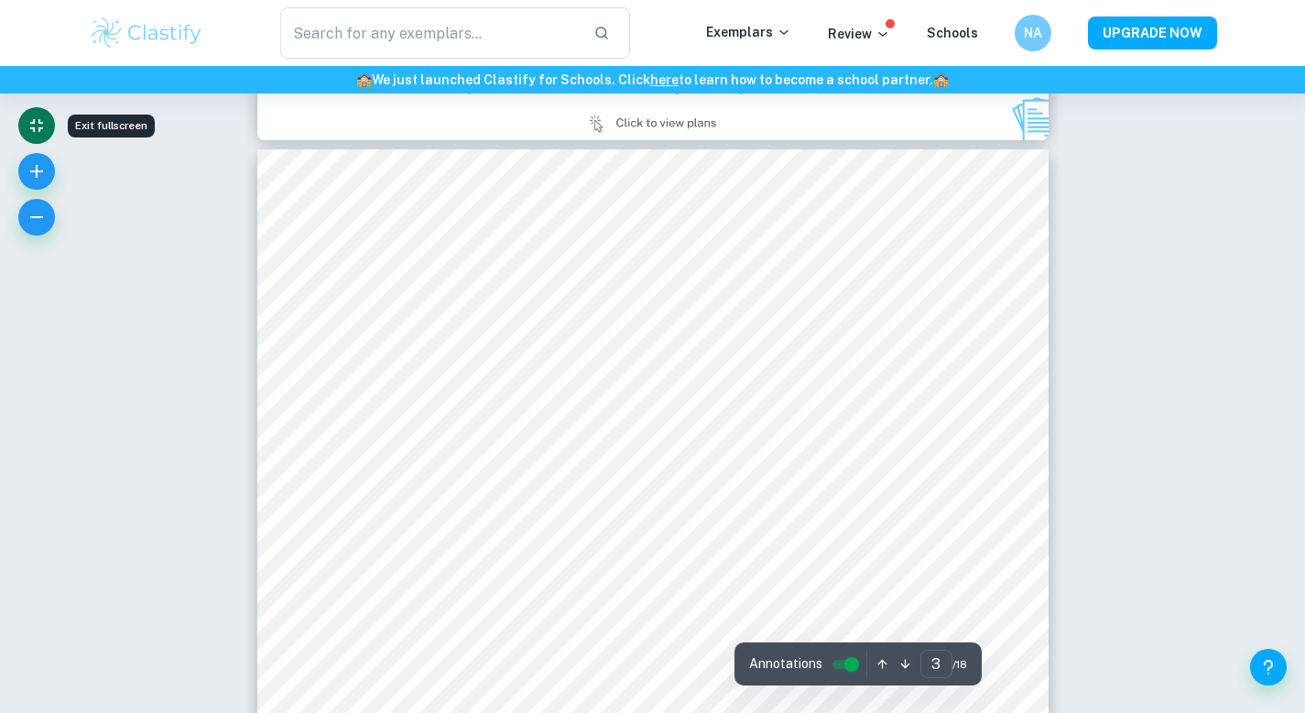
click at [856, 664] on input "controlled" at bounding box center [852, 664] width 66 height 22
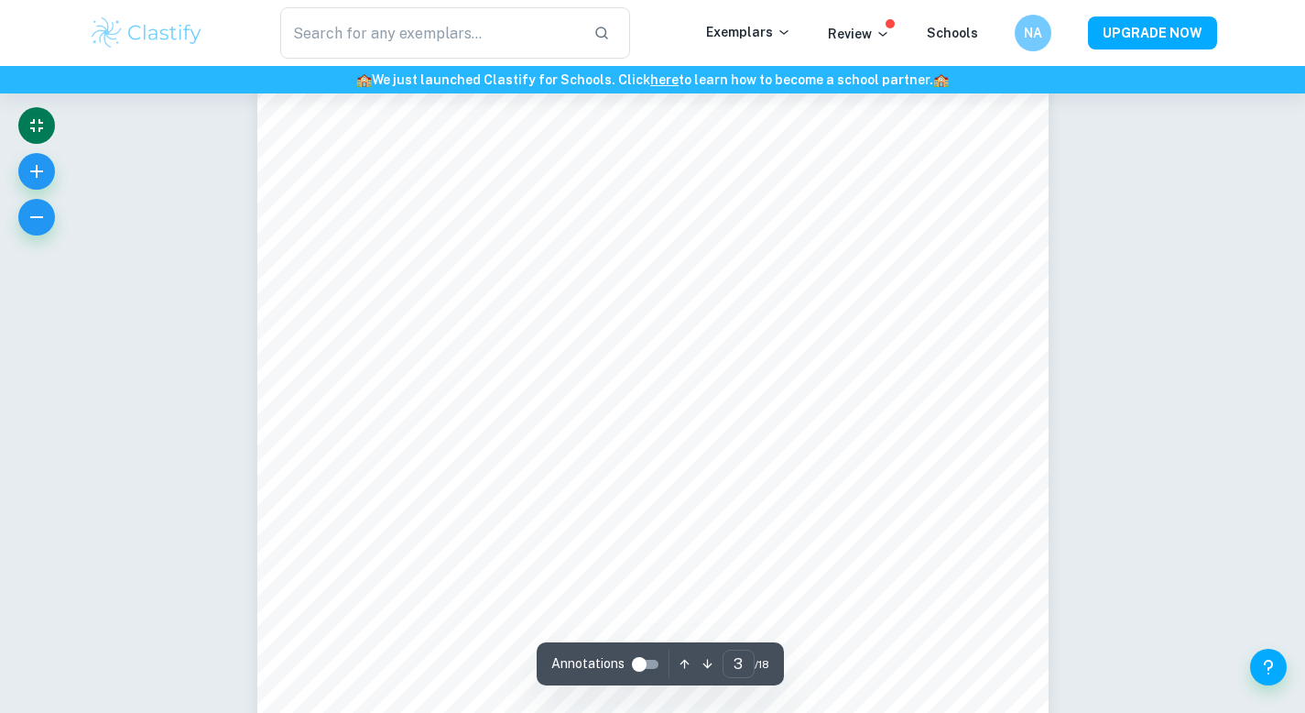
click at [639, 659] on input "controlled" at bounding box center [639, 664] width 66 height 22
click at [37, 209] on icon "button" at bounding box center [37, 217] width 22 height 22
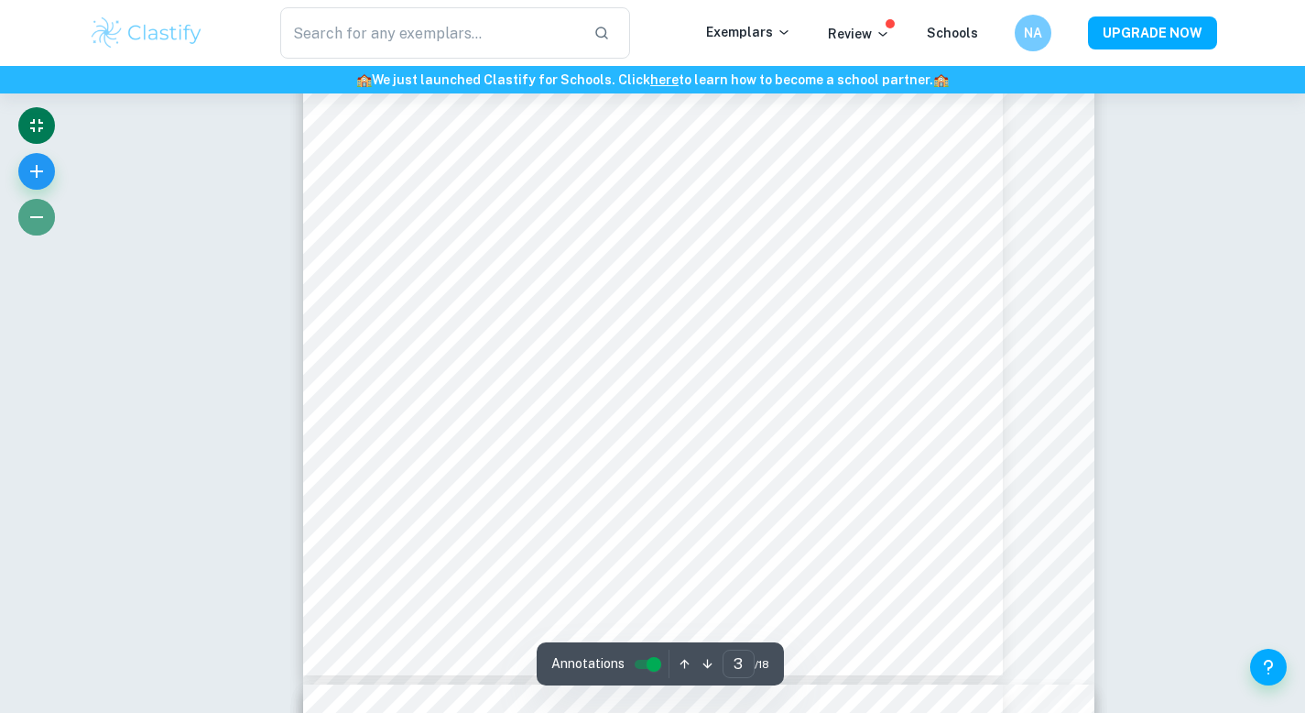
click at [37, 209] on icon "button" at bounding box center [37, 217] width 22 height 22
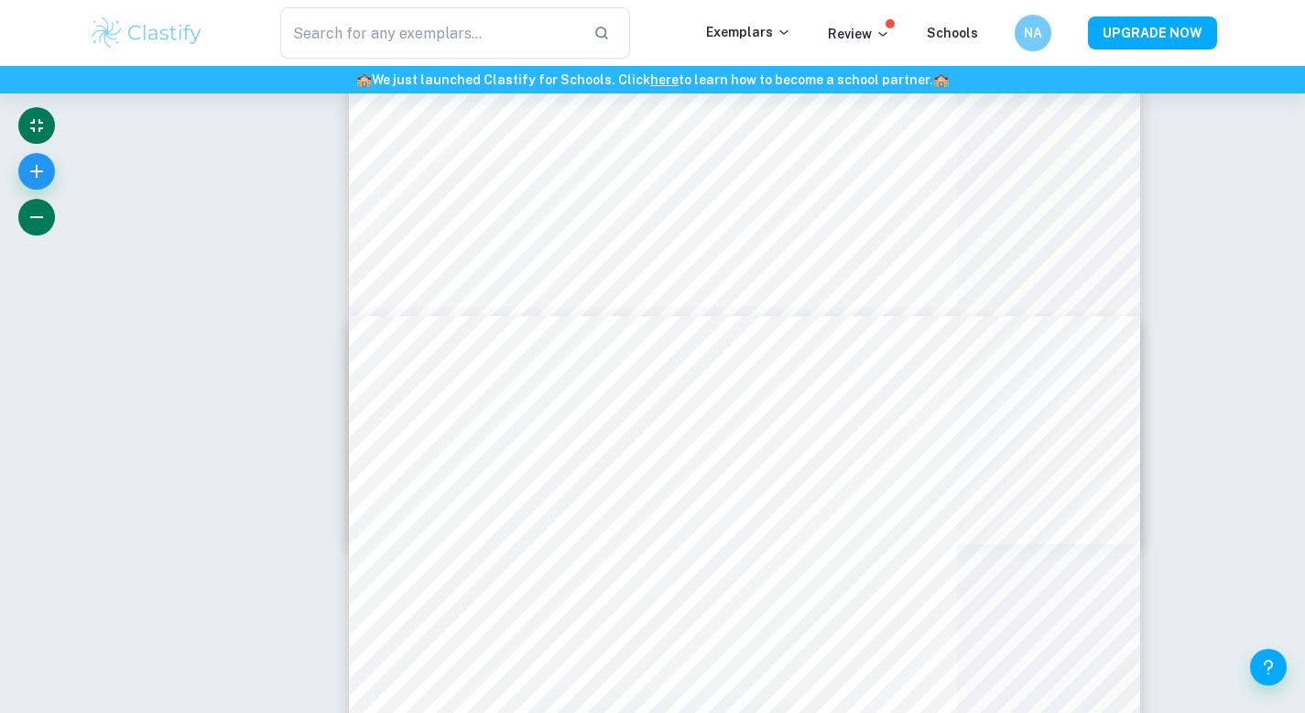
click at [37, 209] on icon "button" at bounding box center [37, 217] width 22 height 22
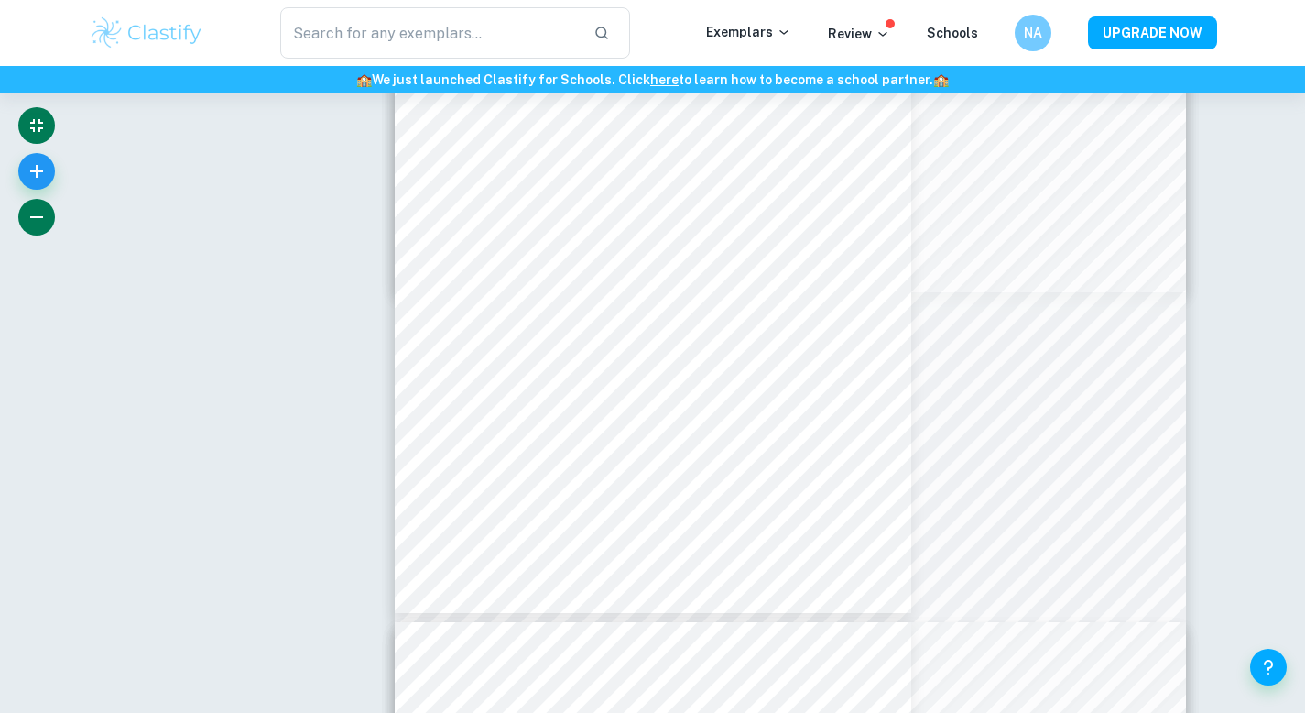
click at [37, 209] on icon "button" at bounding box center [37, 217] width 22 height 22
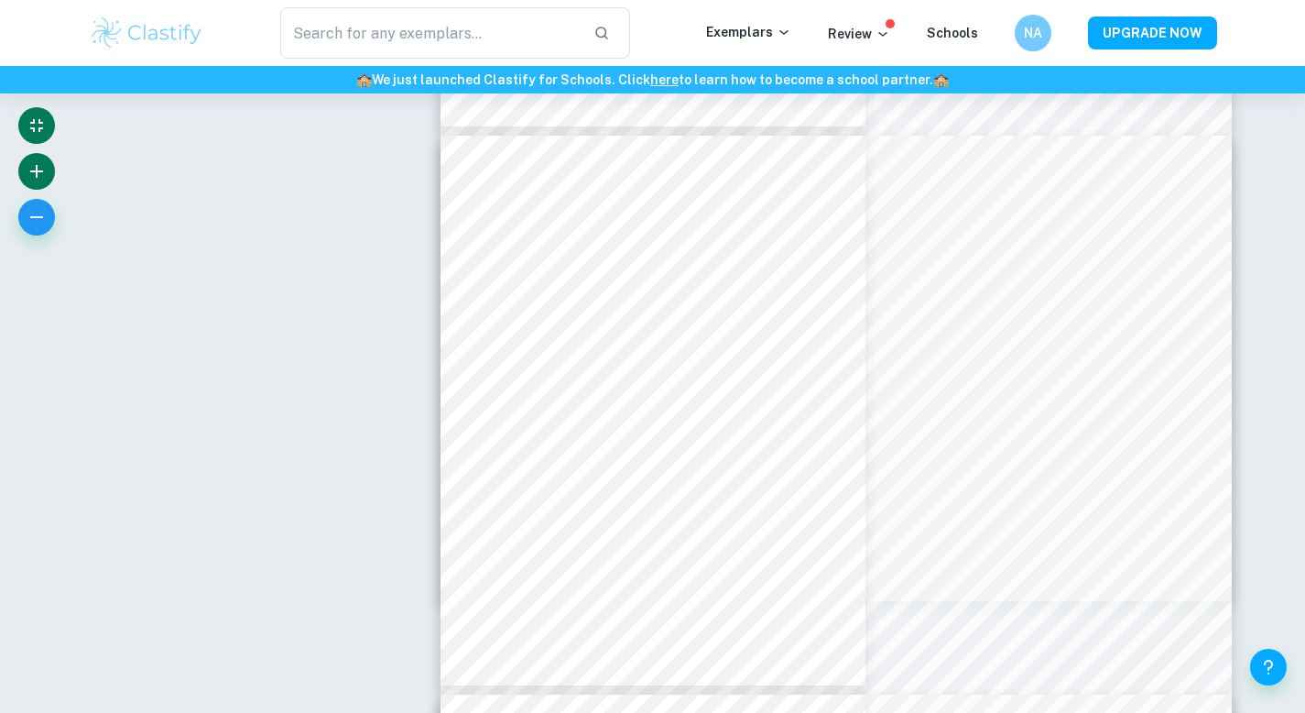
click at [36, 176] on icon "button" at bounding box center [36, 171] width 13 height 13
type input "4"
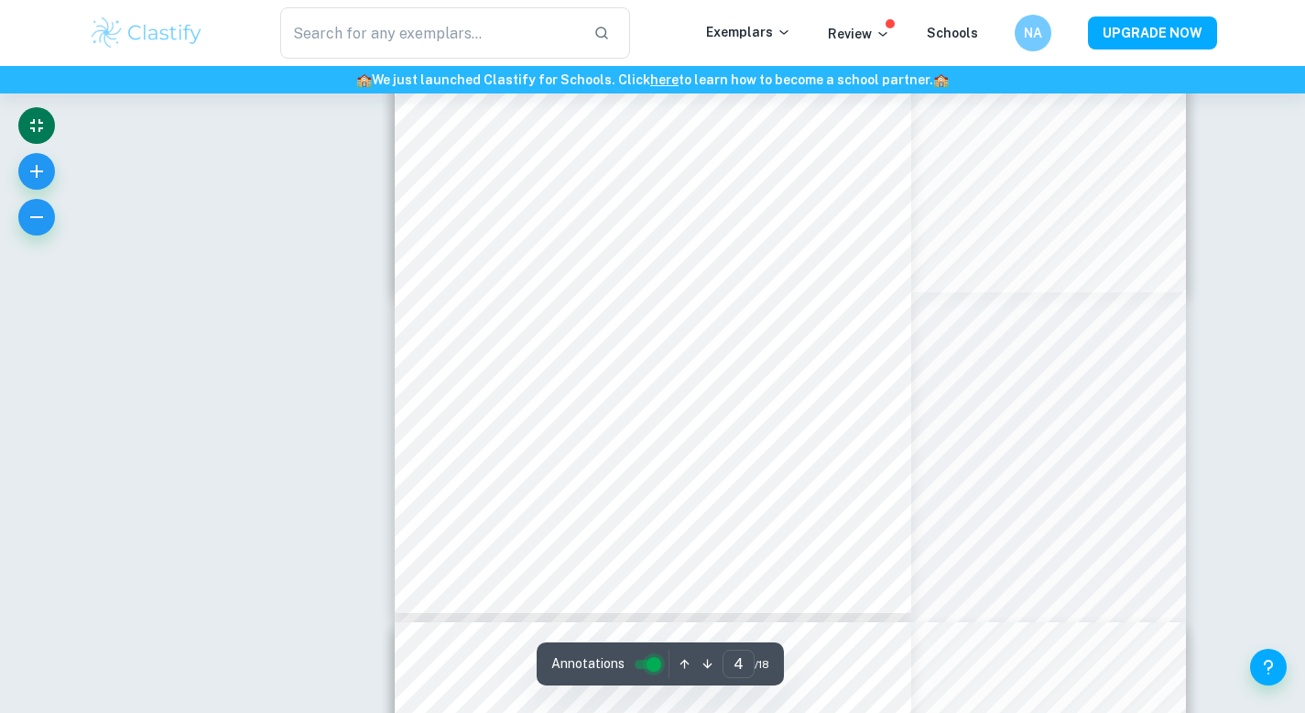
click at [647, 664] on input "controlled" at bounding box center [654, 664] width 66 height 22
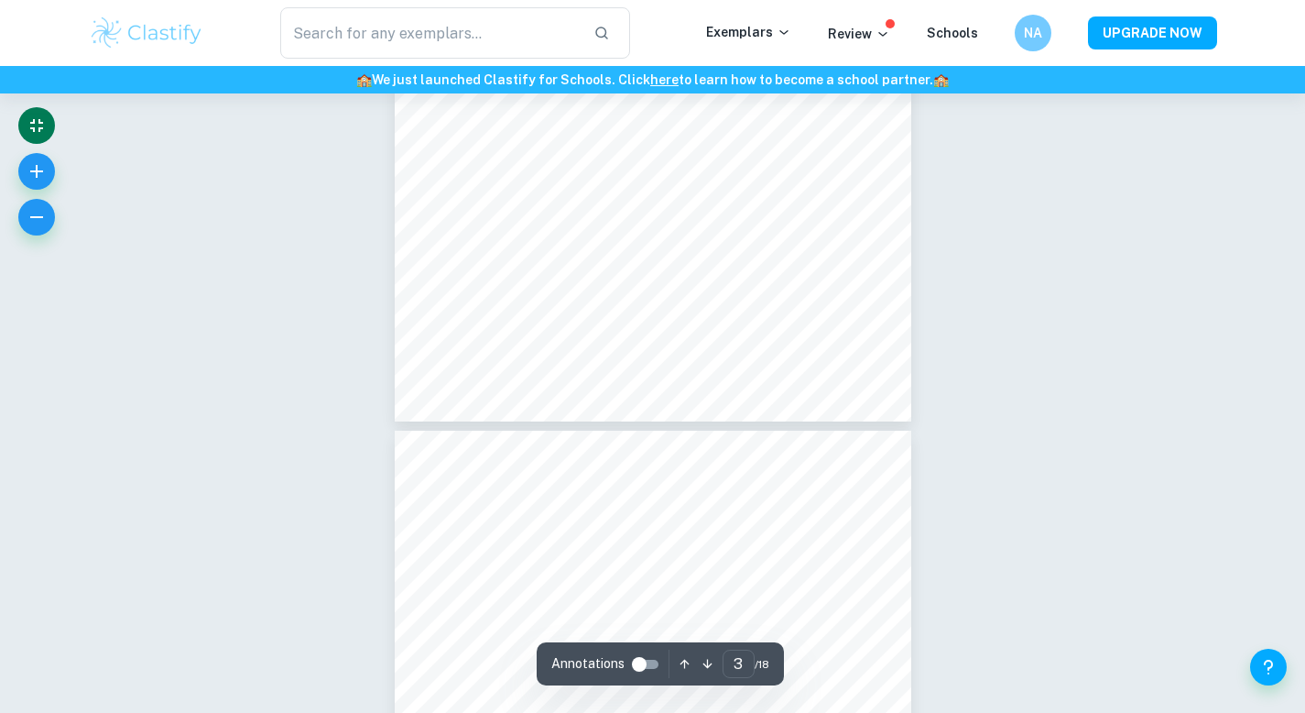
scroll to position [1707, 0]
click at [48, 212] on button "button" at bounding box center [36, 217] width 37 height 37
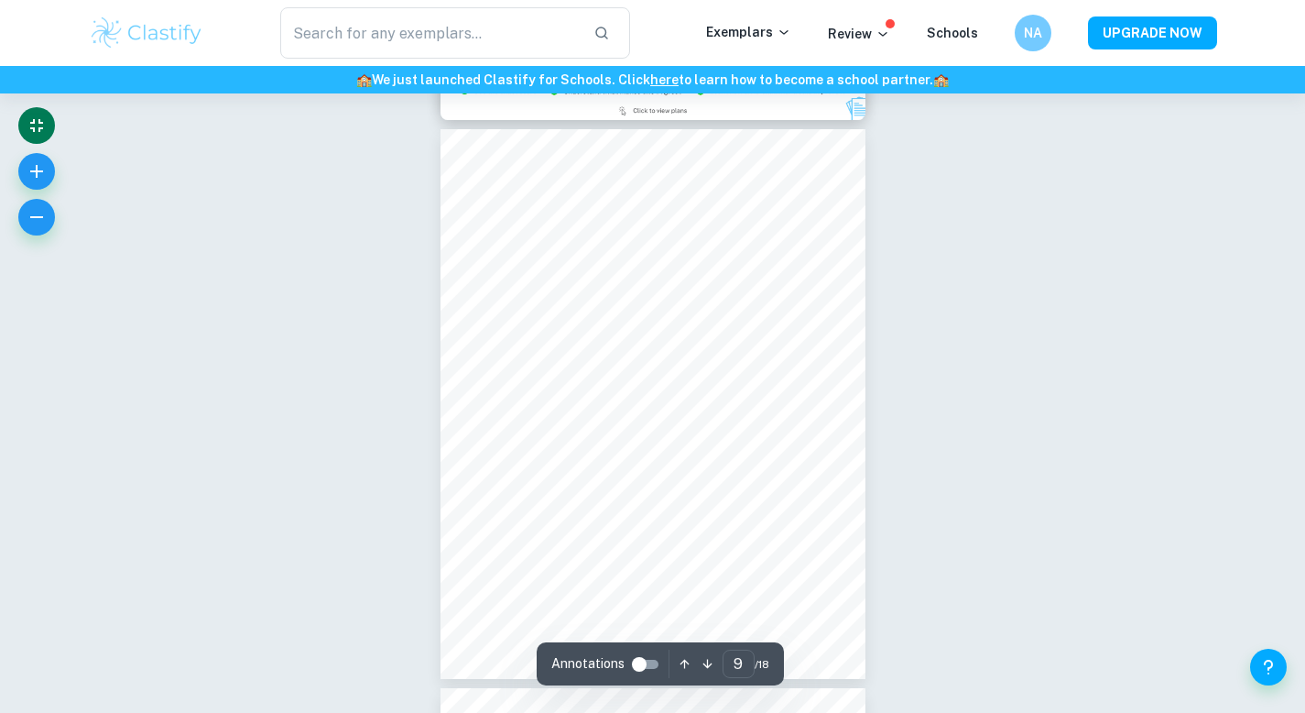
scroll to position [4674, 0]
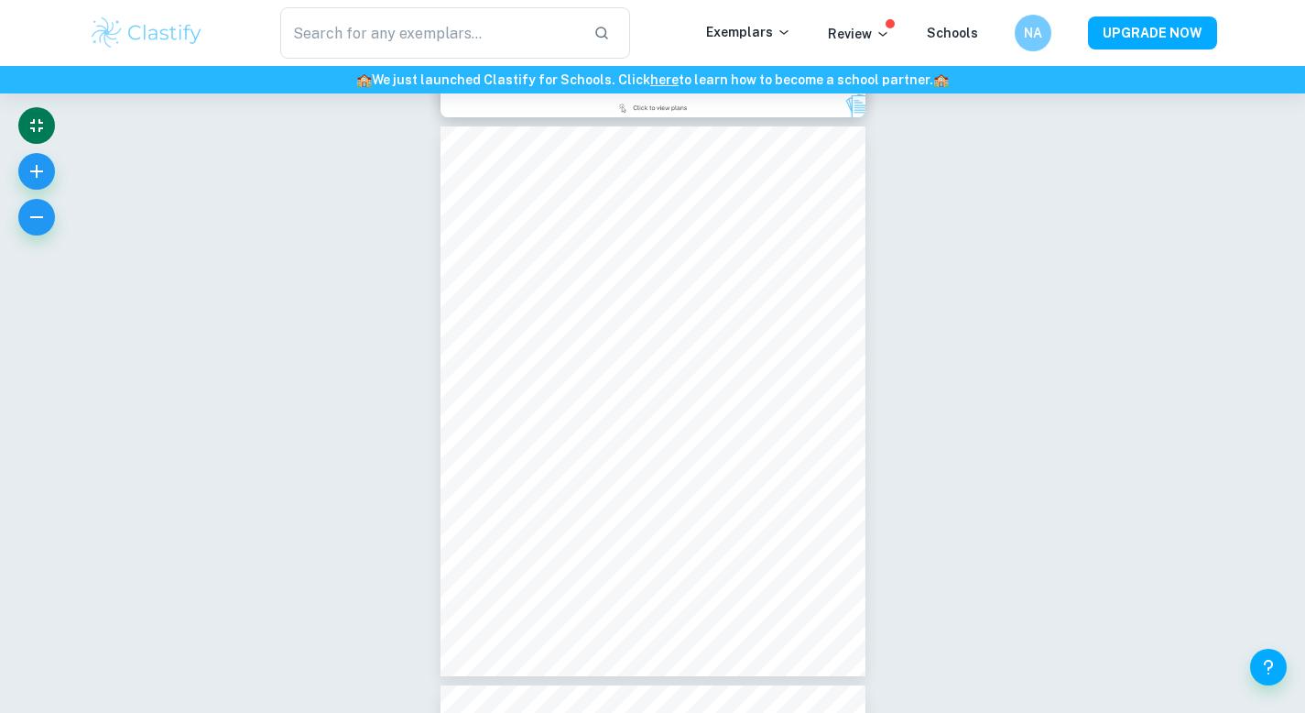
click at [910, 296] on div "Correct Criterion A All psychology or topic-specific terminology is defined Com…" at bounding box center [652, 571] width 1305 height 10304
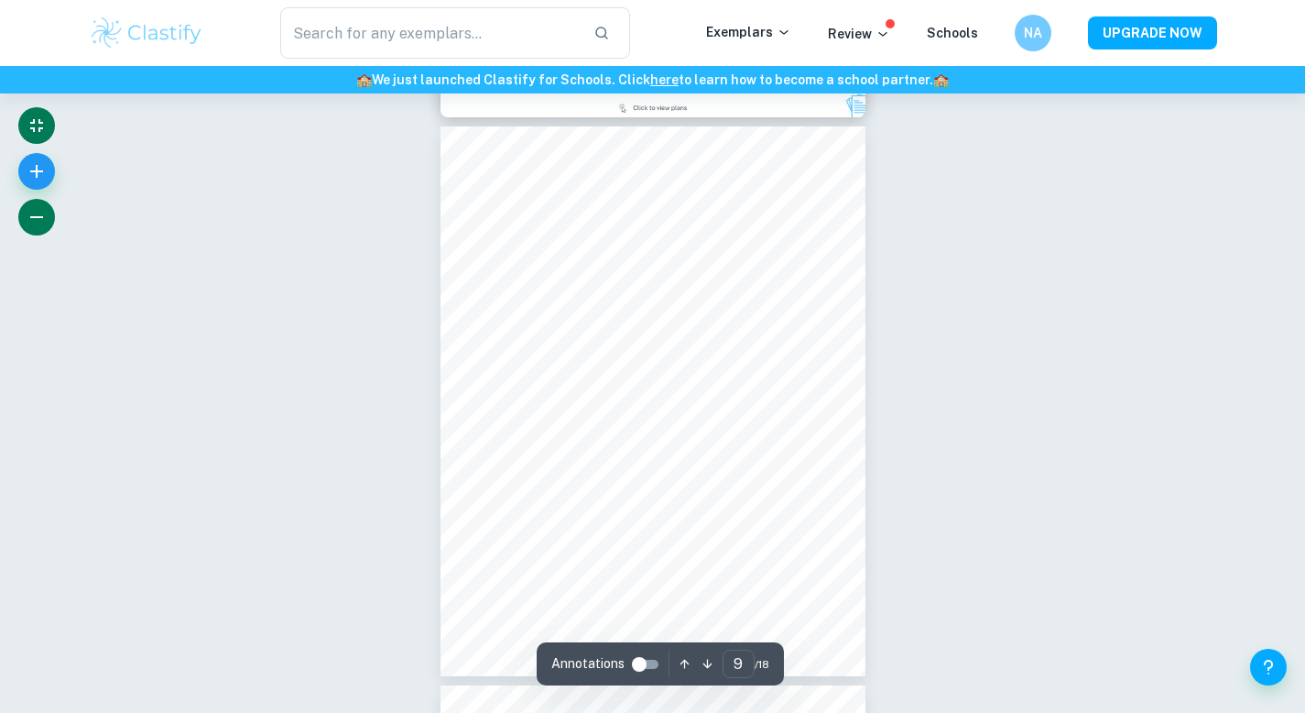
click at [29, 209] on icon "button" at bounding box center [37, 217] width 22 height 22
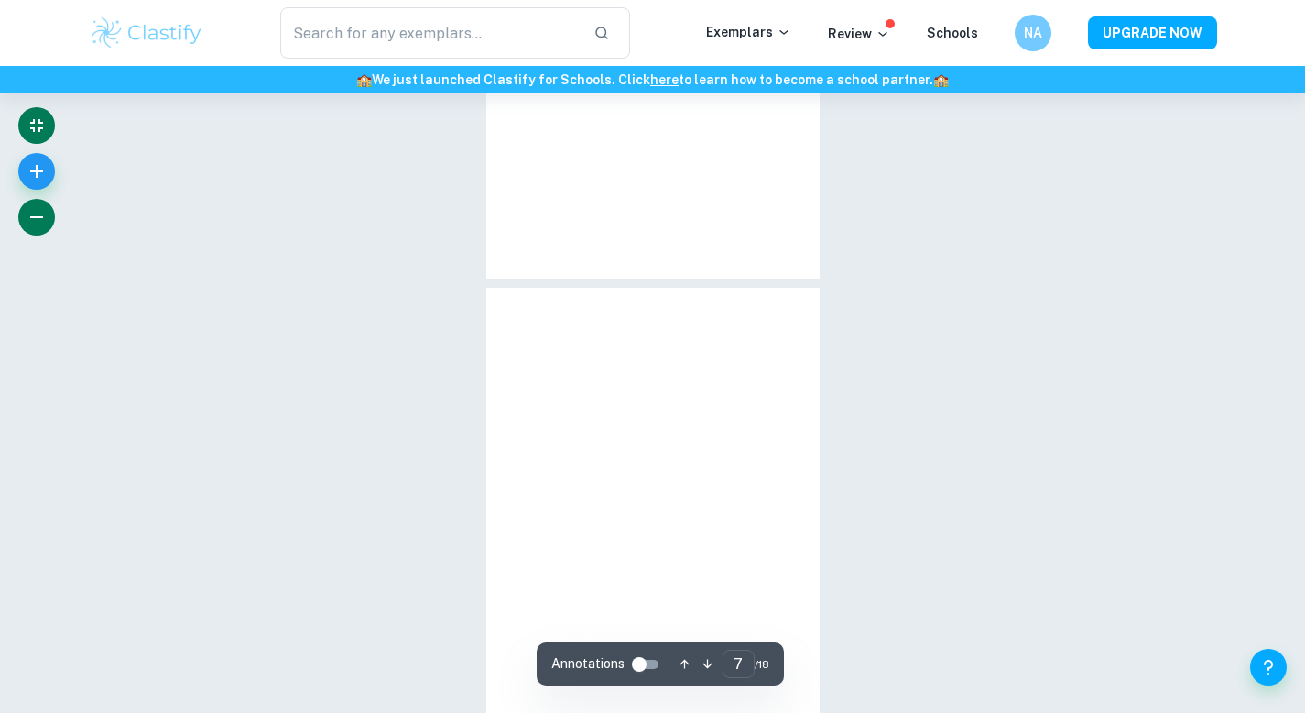
click at [29, 209] on icon "button" at bounding box center [37, 217] width 22 height 22
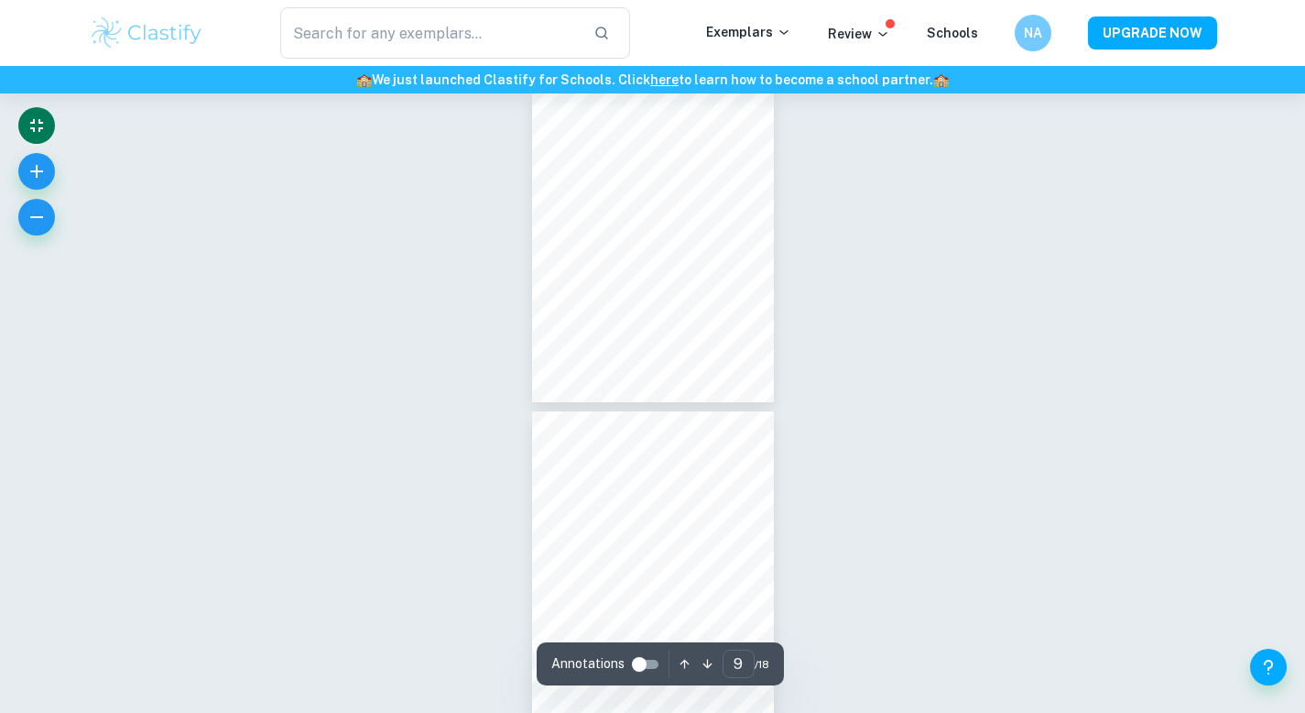
scroll to position [2795, 0]
click at [30, 173] on icon "button" at bounding box center [37, 171] width 22 height 22
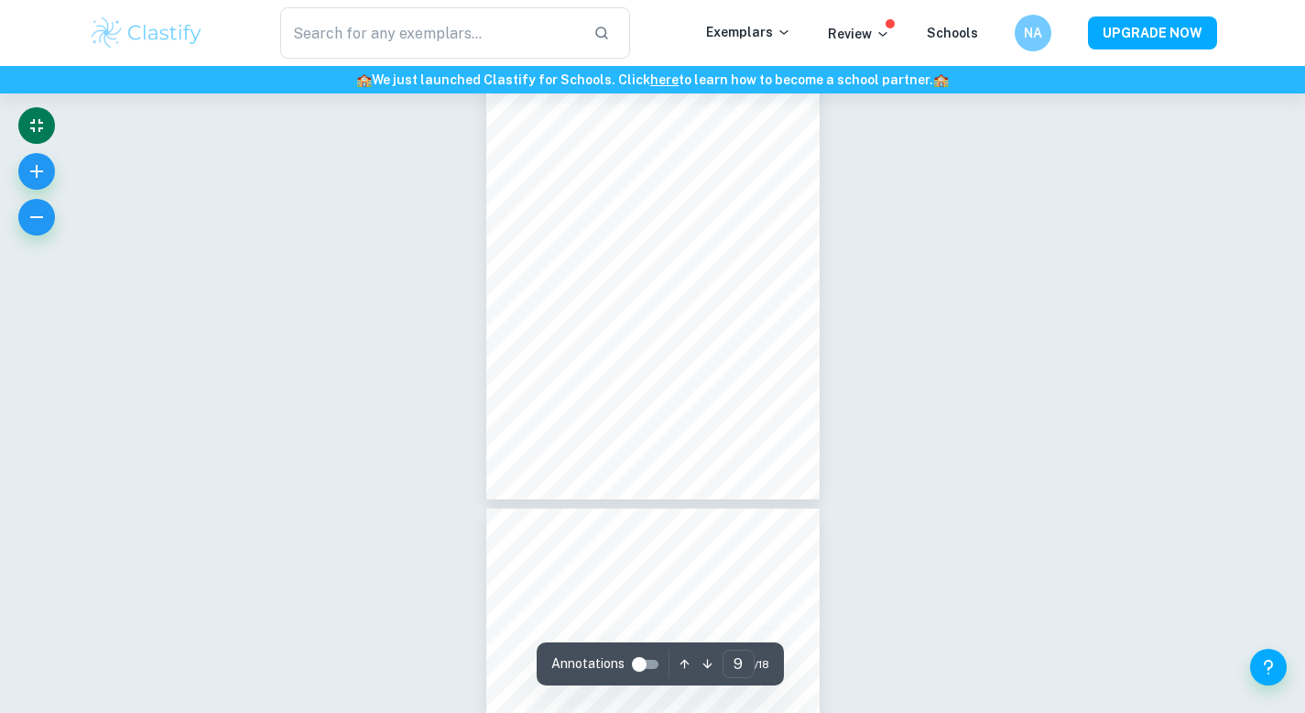
scroll to position [3772, 0]
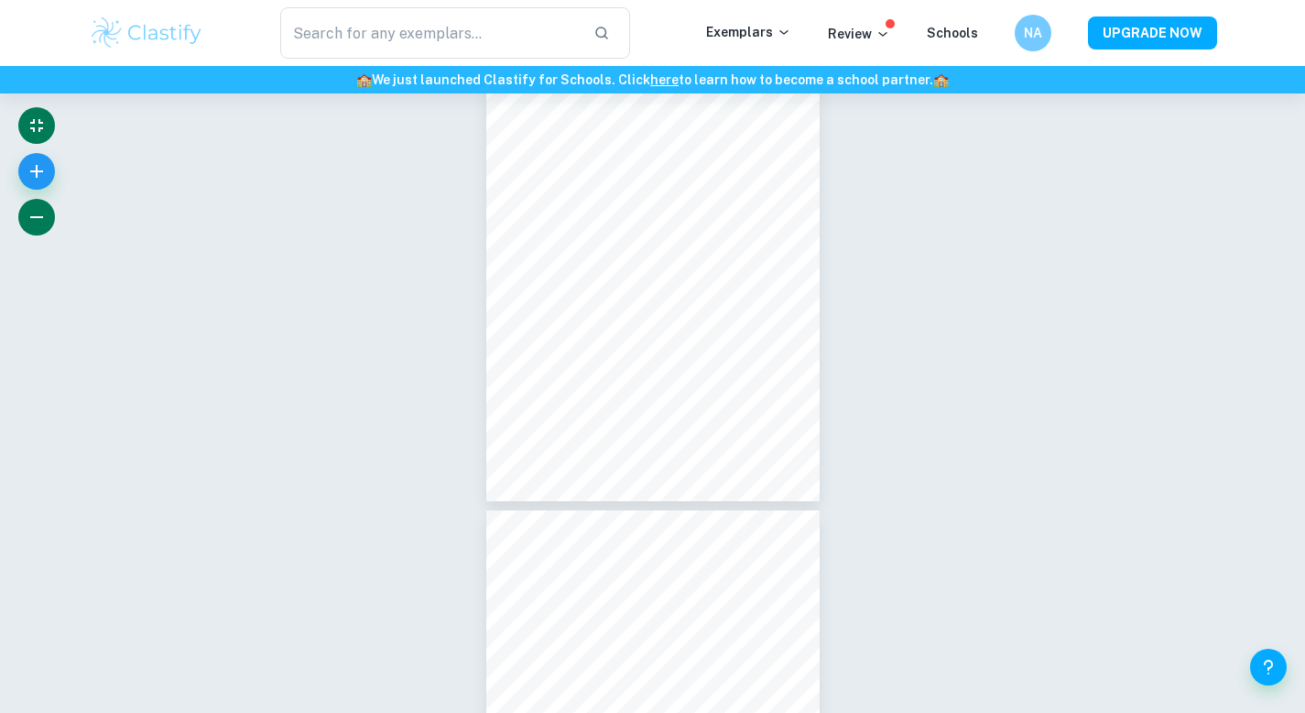
click at [41, 214] on icon "button" at bounding box center [37, 217] width 22 height 22
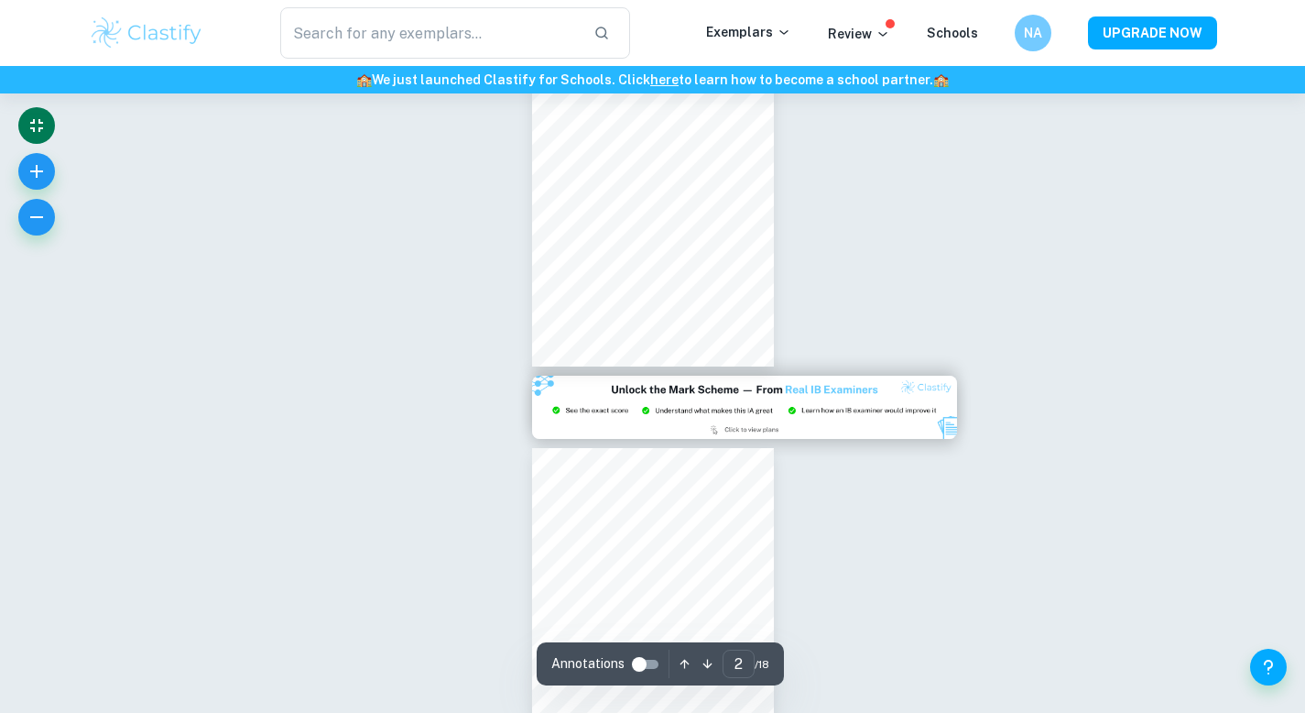
scroll to position [289, 0]
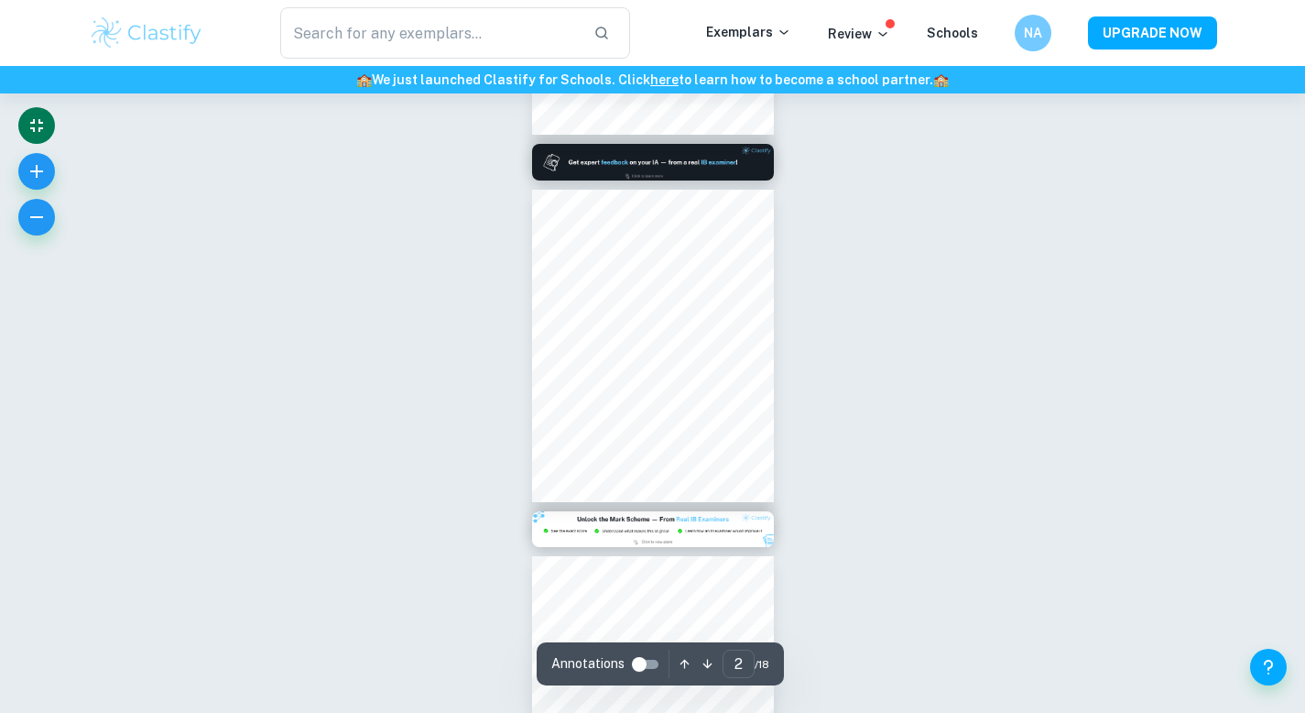
type input "1"
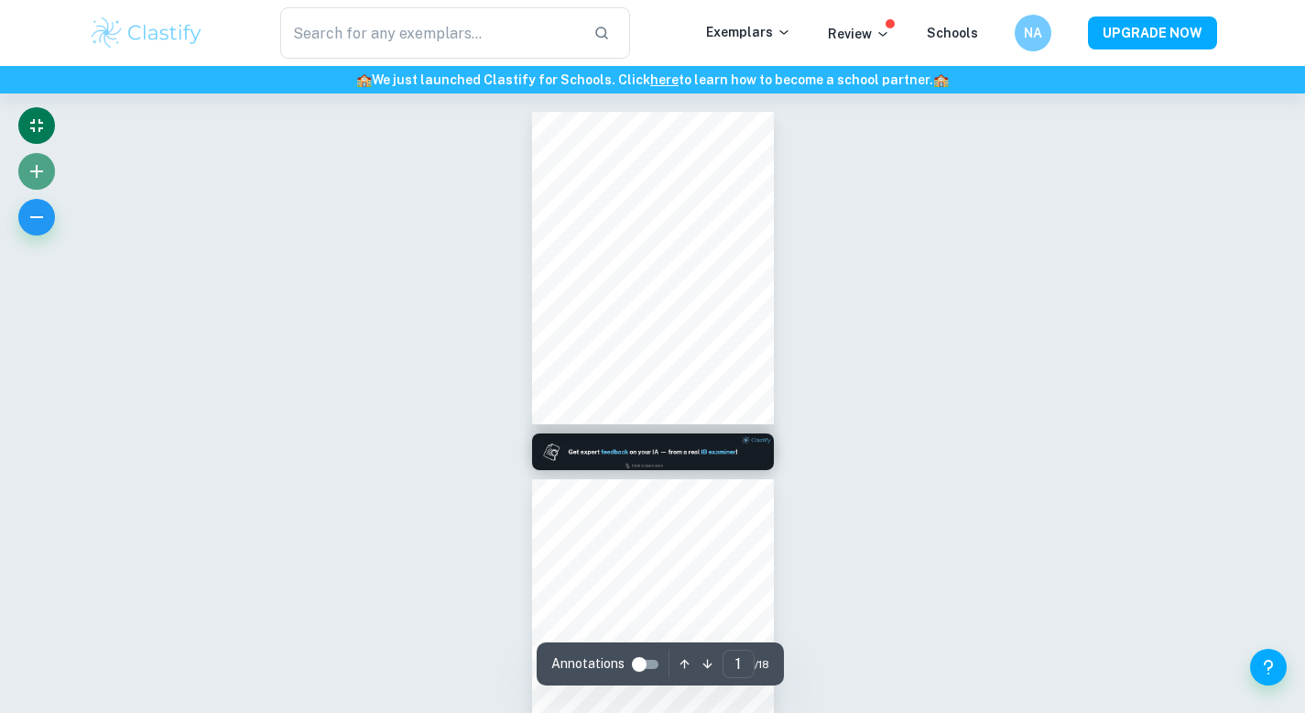
click at [38, 164] on icon "button" at bounding box center [37, 171] width 22 height 22
